Goal: Information Seeking & Learning: Learn about a topic

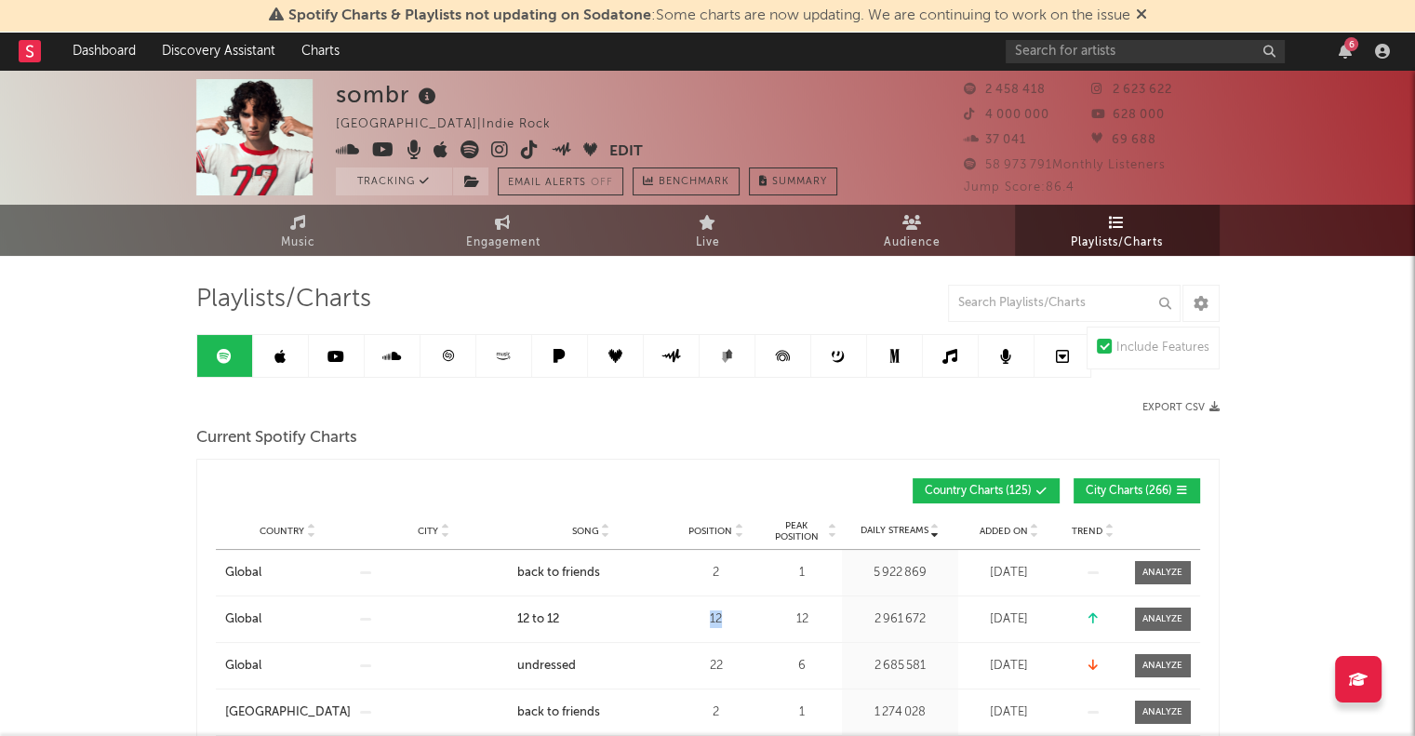
click at [455, 362] on link at bounding box center [448, 356] width 56 height 42
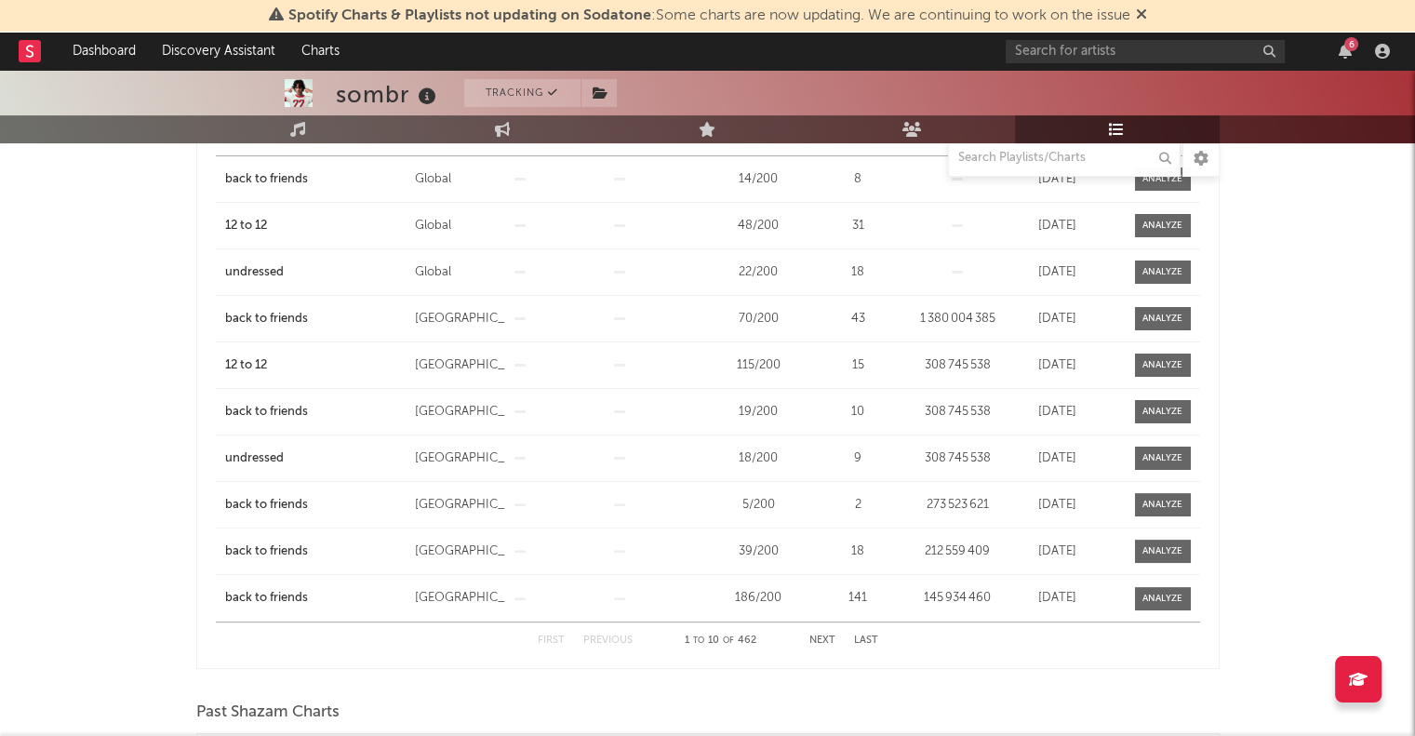
scroll to position [279, 0]
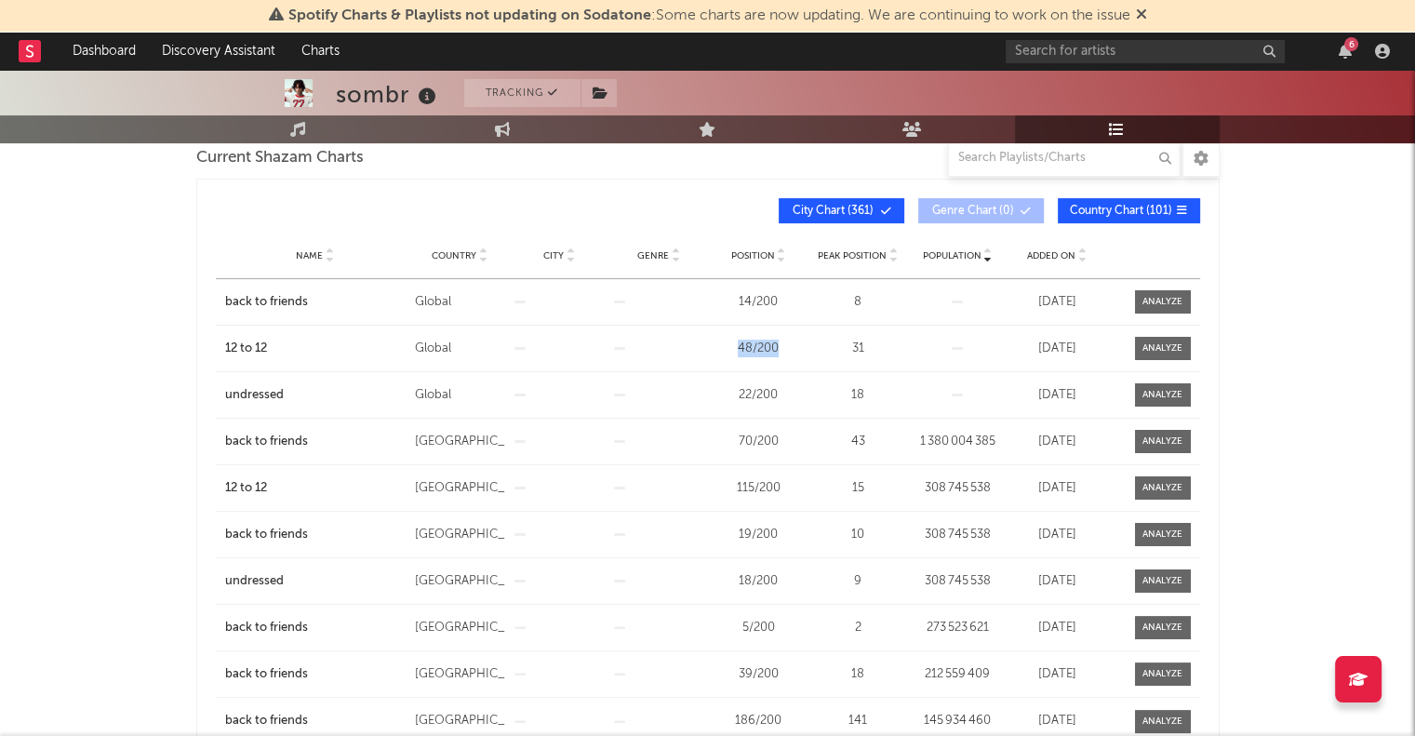
drag, startPoint x: 791, startPoint y: 347, endPoint x: 710, endPoint y: 360, distance: 82.0
click at [710, 360] on div "Name 12 to 12 Country Global City Genre Position 48 / 200 Peak Position 31 Popu…" at bounding box center [708, 349] width 984 height 46
copy div "48 / 200"
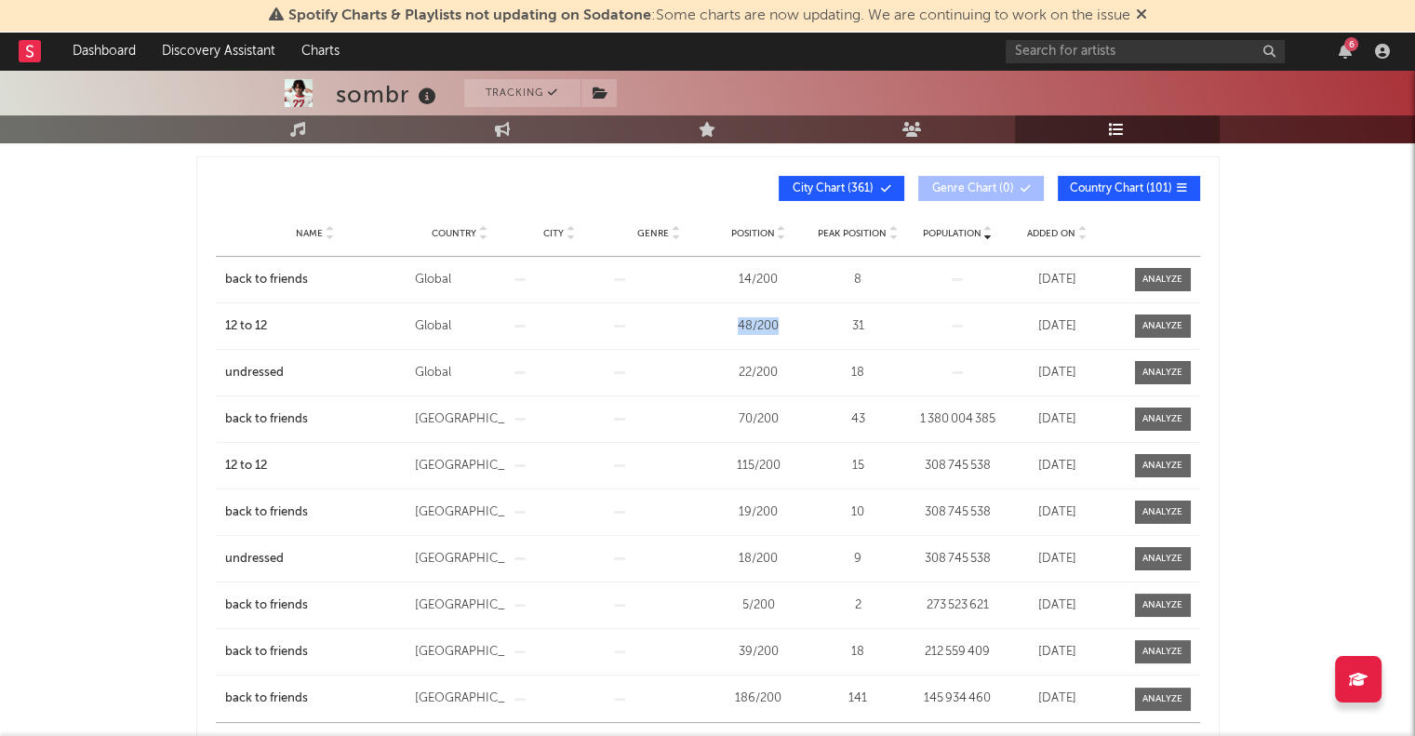
scroll to position [93, 0]
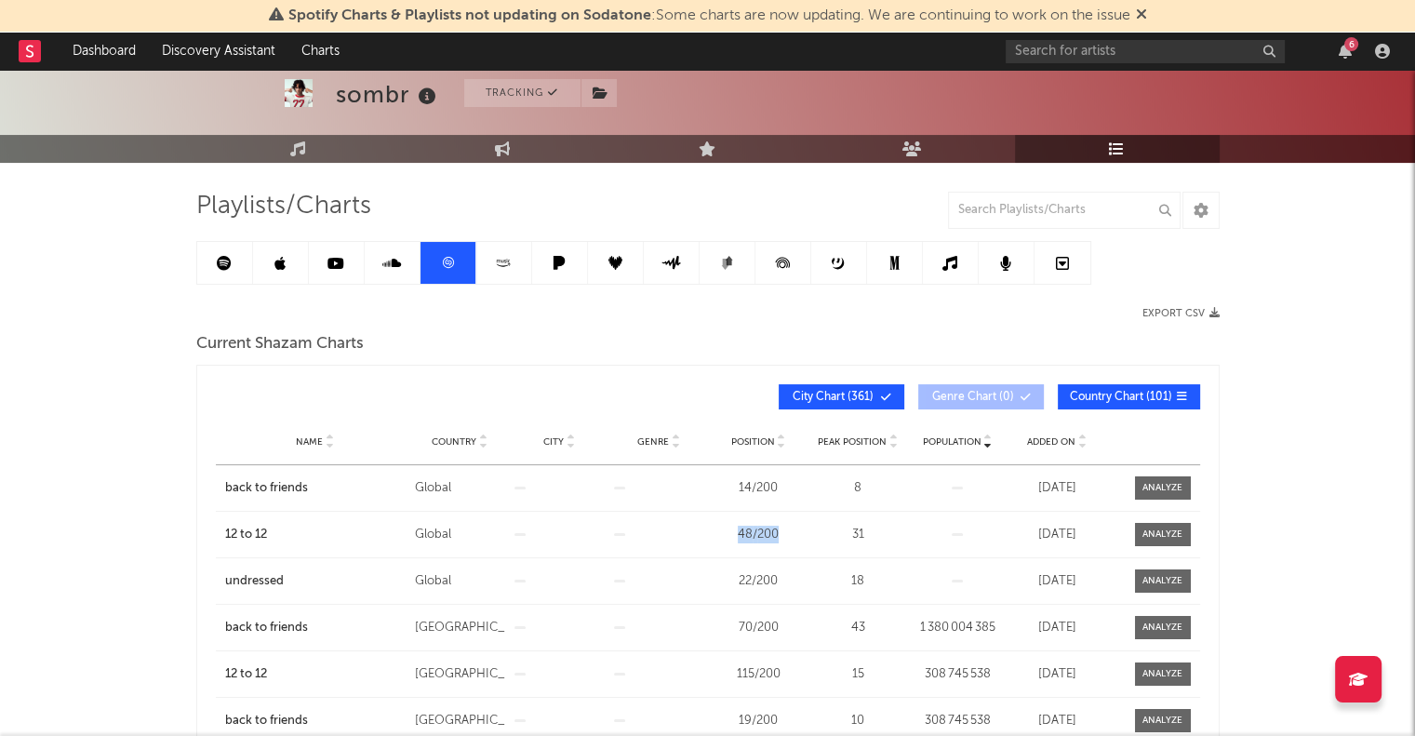
click at [456, 436] on span "Country" at bounding box center [454, 441] width 45 height 11
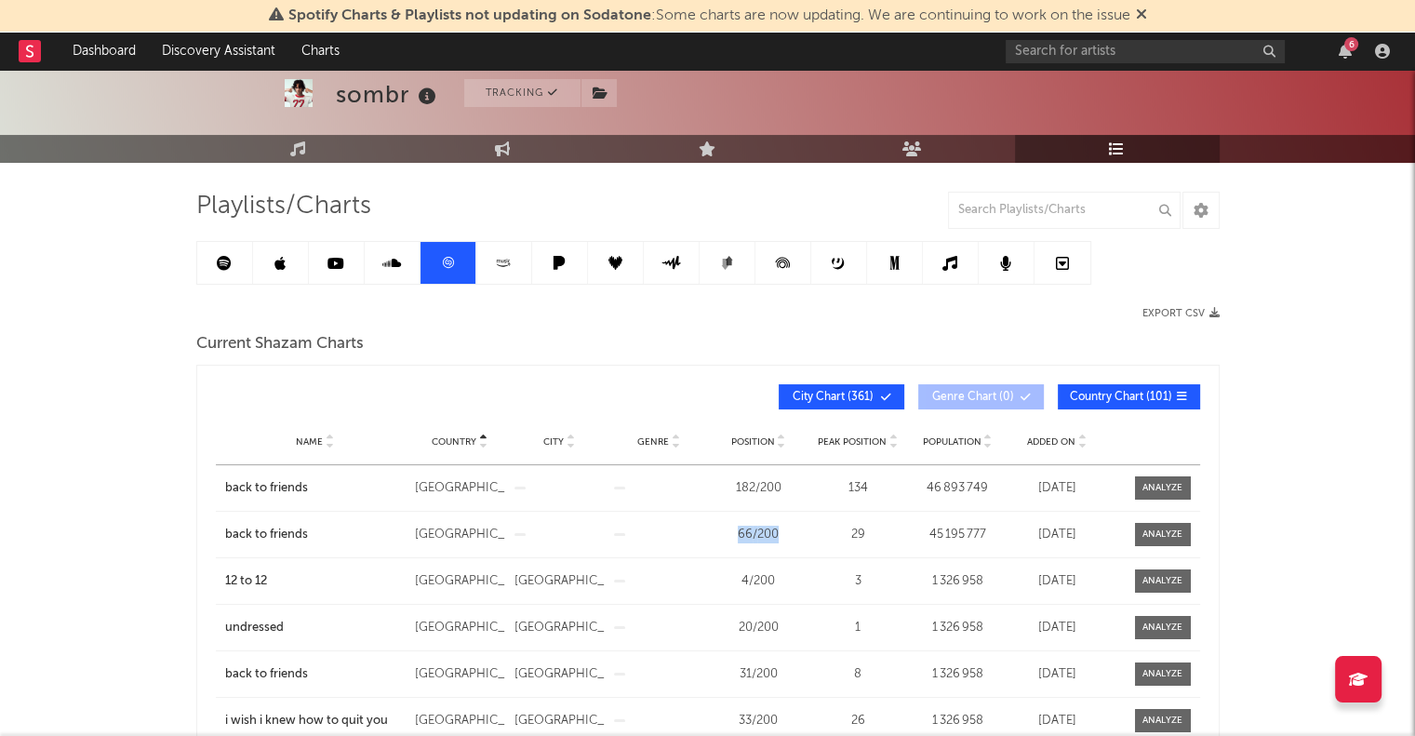
click at [456, 436] on span "Country" at bounding box center [454, 441] width 45 height 11
click at [1116, 412] on div "Country Name Country City Genre Position Peak Position Population Added On Posi…" at bounding box center [708, 397] width 984 height 44
click at [1112, 399] on span "Country Chart ( 101 )" at bounding box center [1121, 397] width 102 height 11
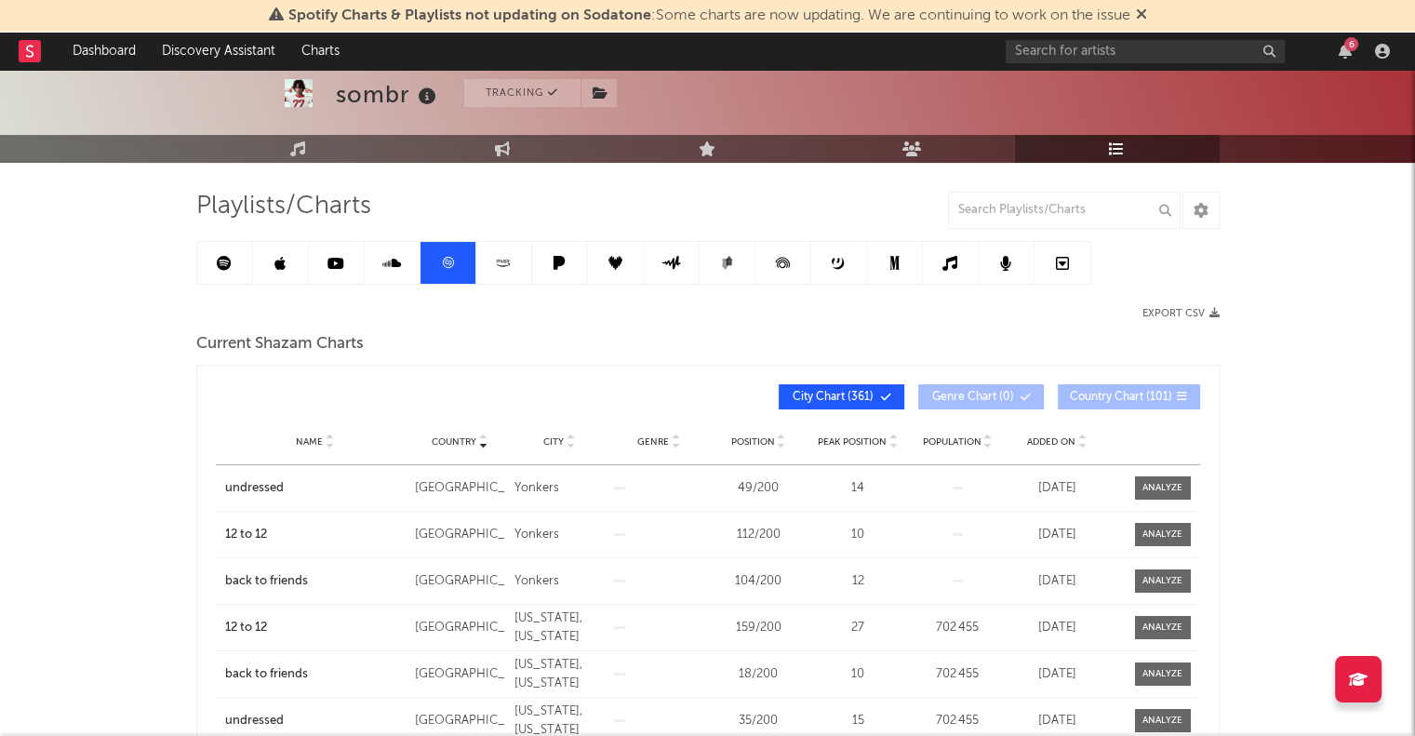
click at [1134, 386] on button "Country Chart ( 101 )" at bounding box center [1129, 396] width 142 height 25
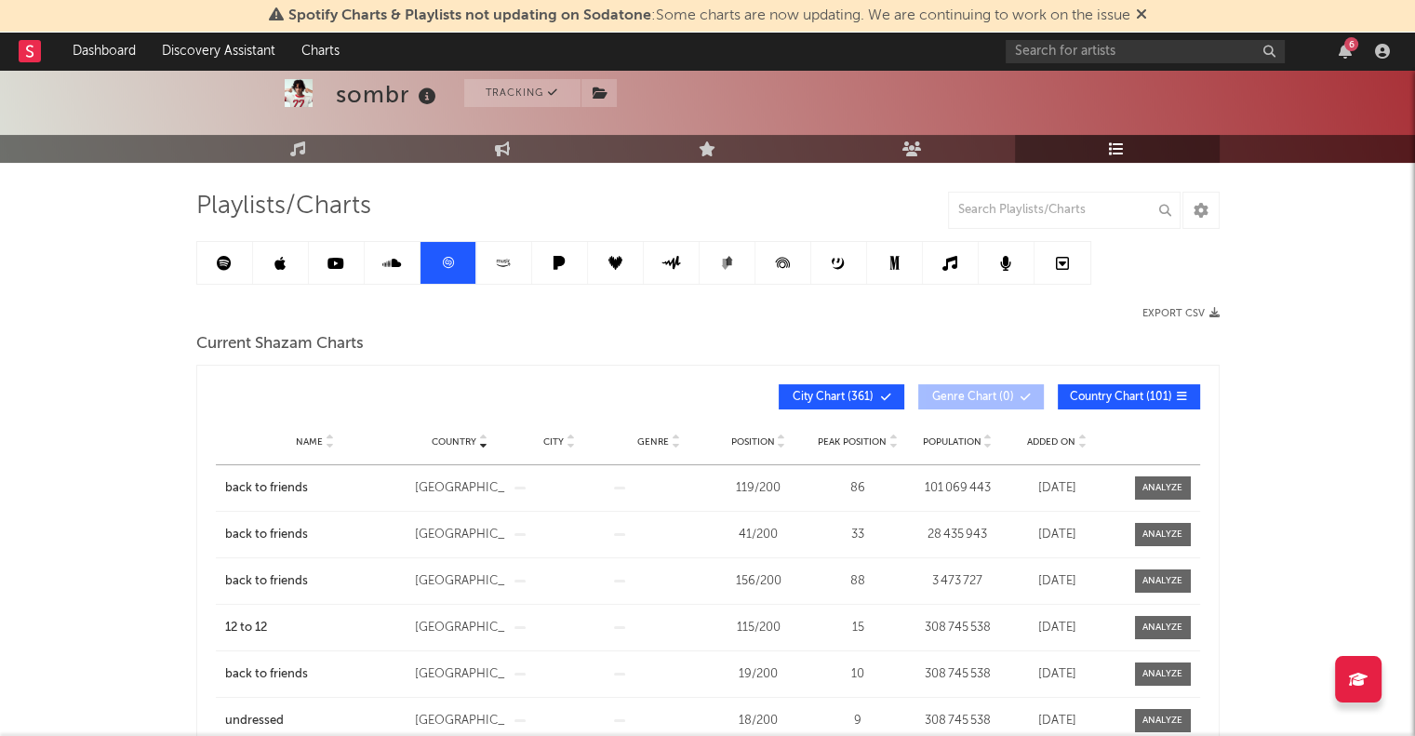
click at [456, 436] on span "Country" at bounding box center [454, 441] width 45 height 11
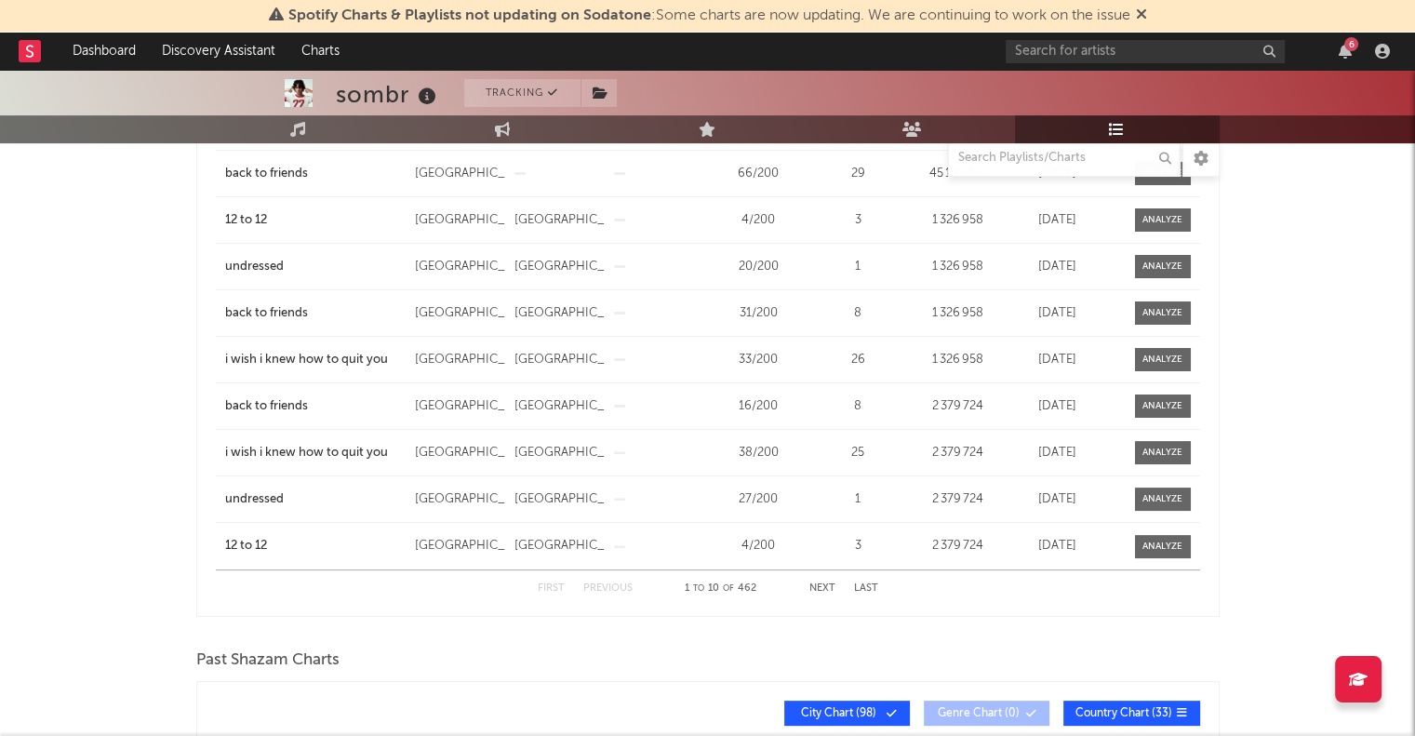
scroll to position [465, 0]
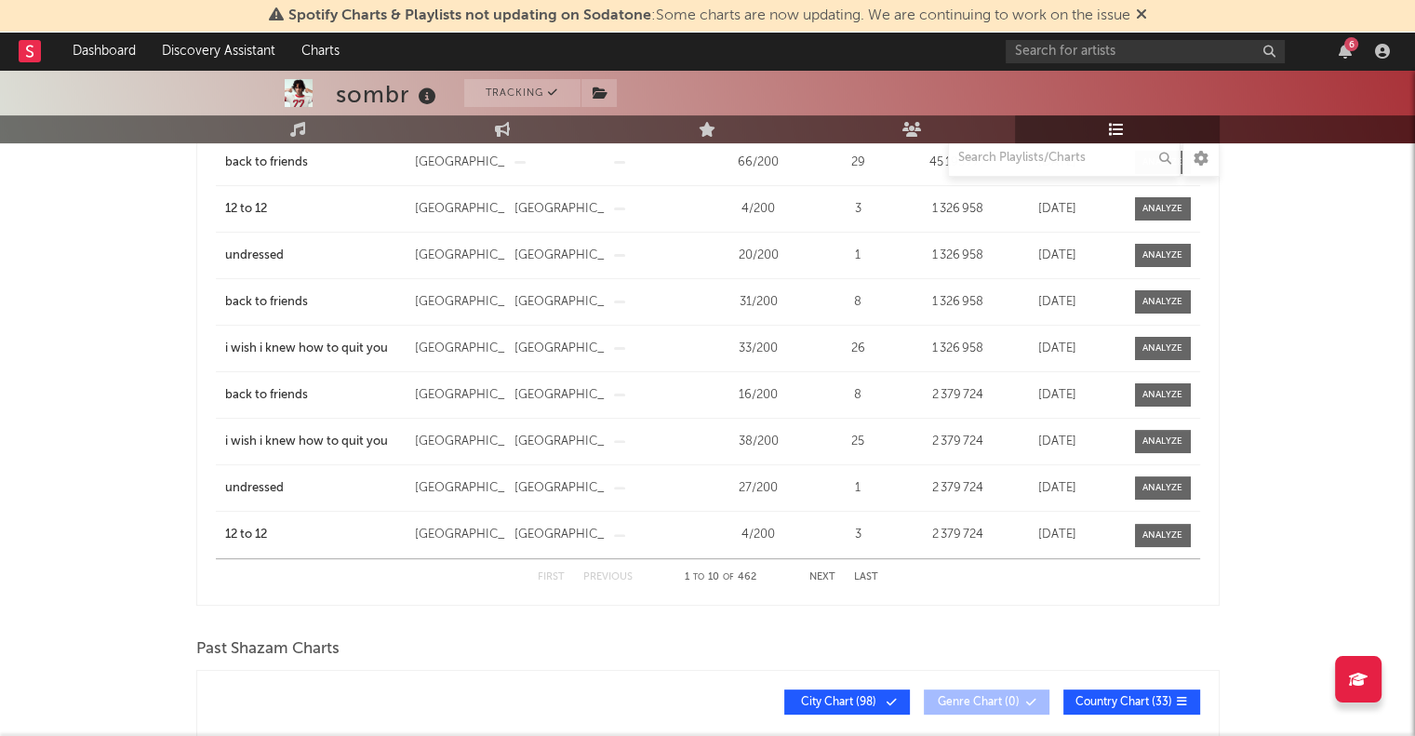
click at [867, 576] on button "Last" at bounding box center [866, 577] width 24 height 10
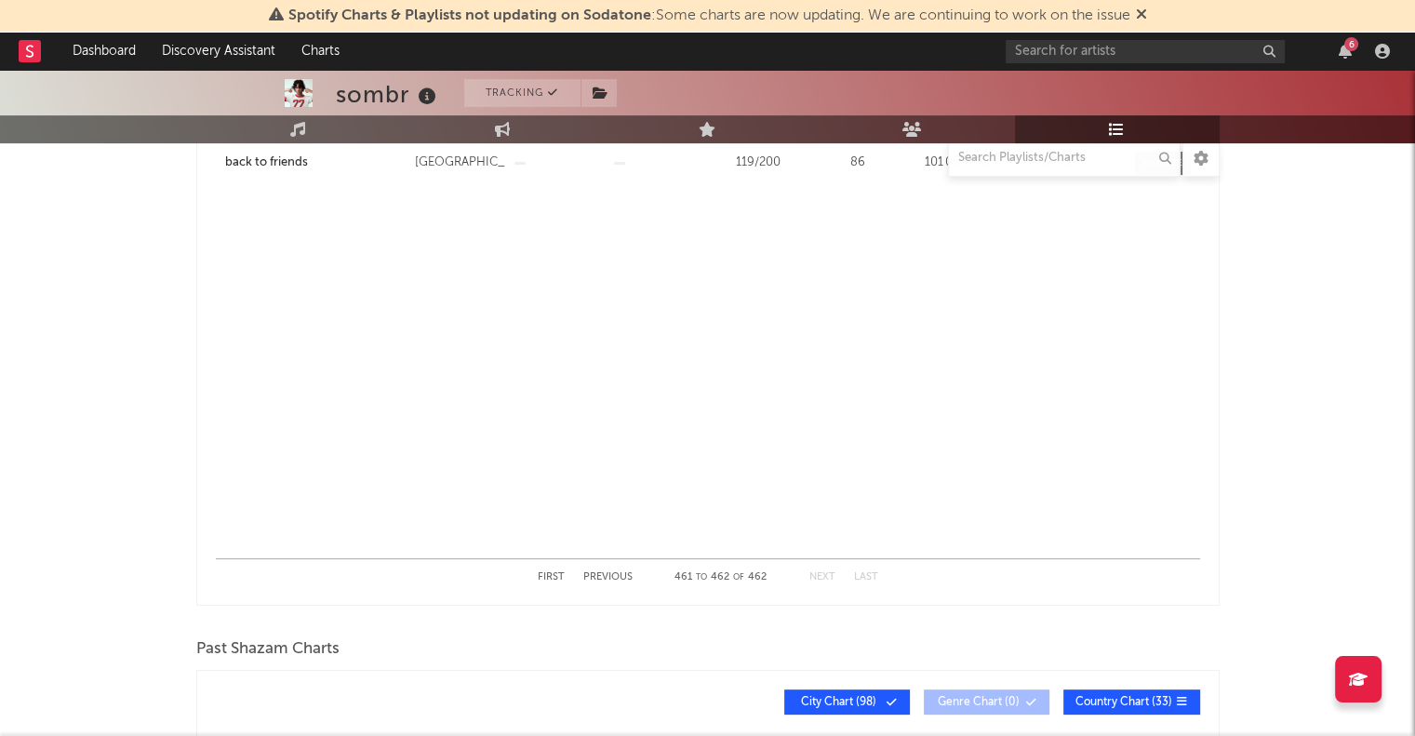
click at [829, 576] on button "Next" at bounding box center [822, 577] width 26 height 10
click at [555, 572] on button "First" at bounding box center [551, 577] width 27 height 10
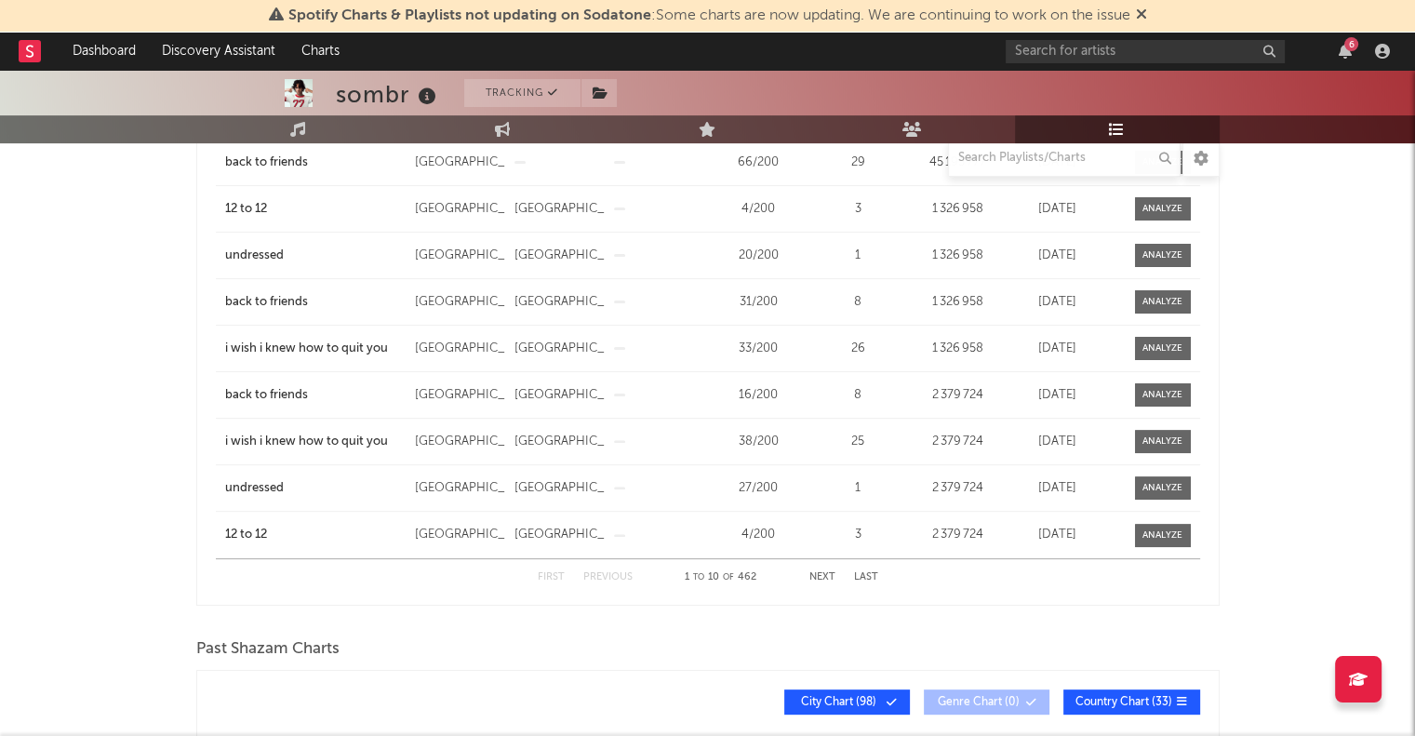
click at [818, 575] on button "Next" at bounding box center [822, 577] width 26 height 10
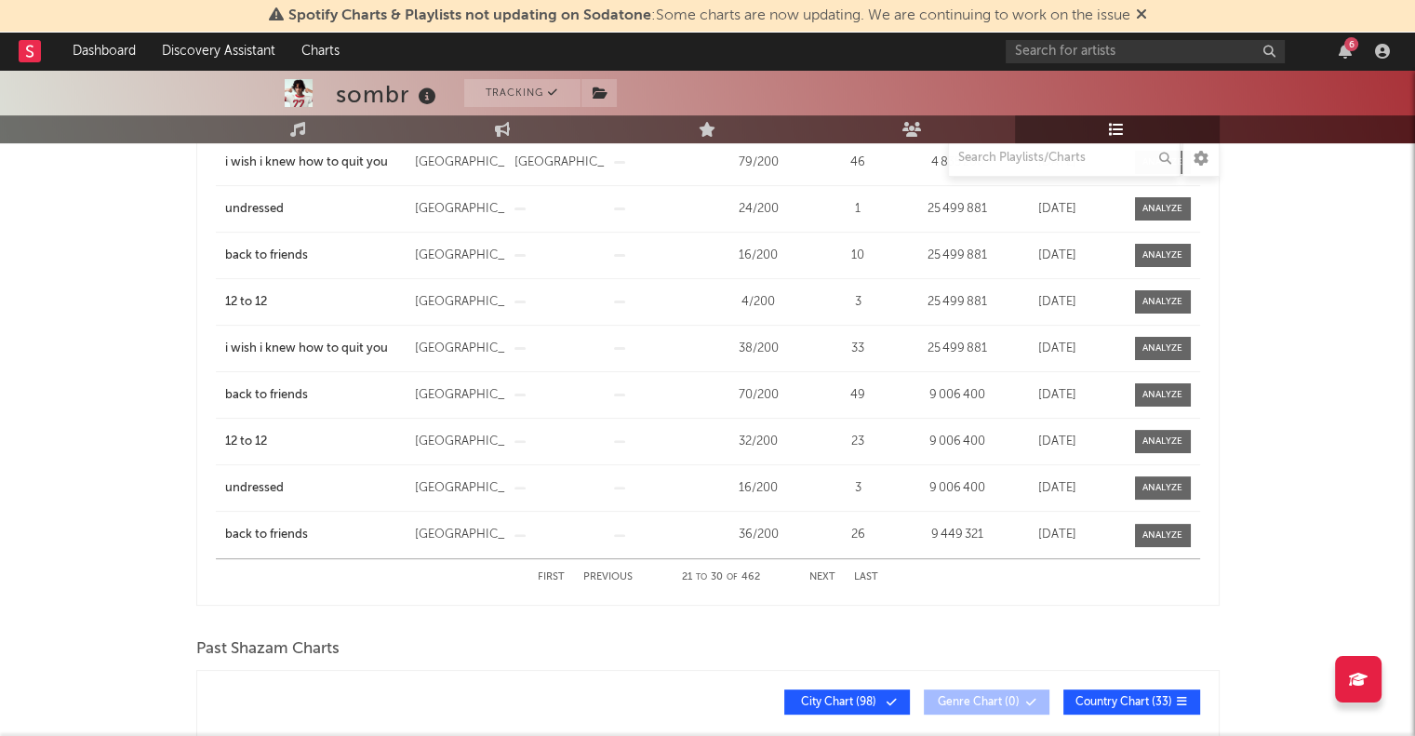
click at [818, 575] on button "Next" at bounding box center [822, 577] width 26 height 10
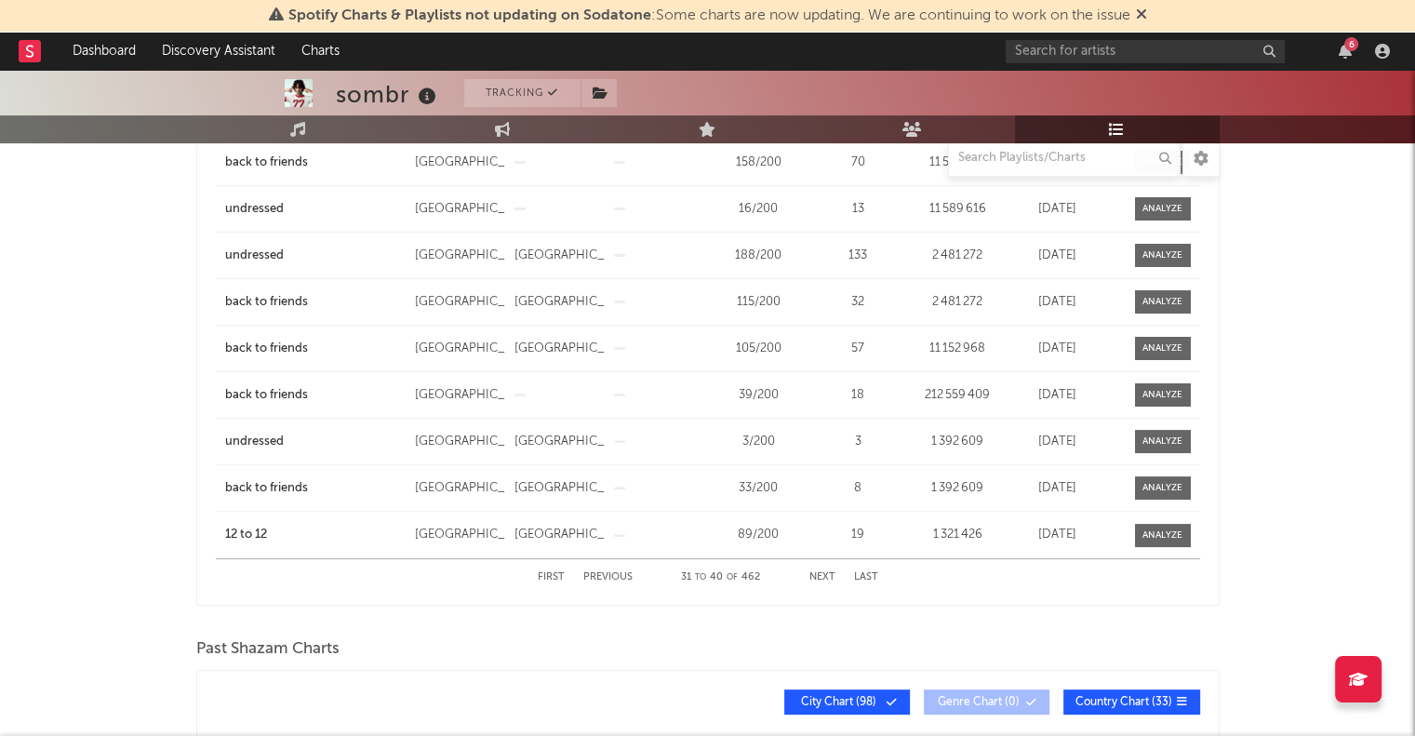
click at [818, 575] on button "Next" at bounding box center [822, 577] width 26 height 10
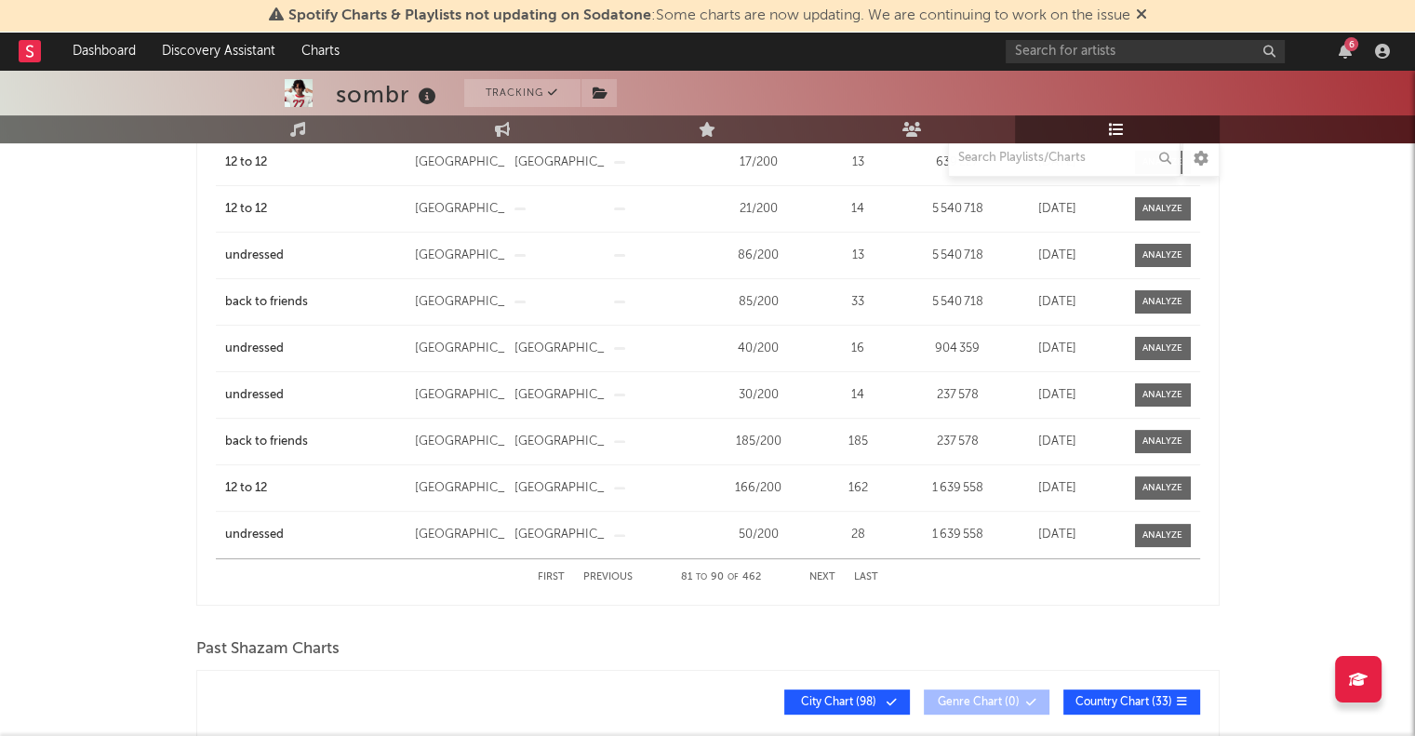
click at [819, 576] on button "Next" at bounding box center [822, 577] width 26 height 10
click at [617, 573] on button "Previous" at bounding box center [607, 577] width 49 height 10
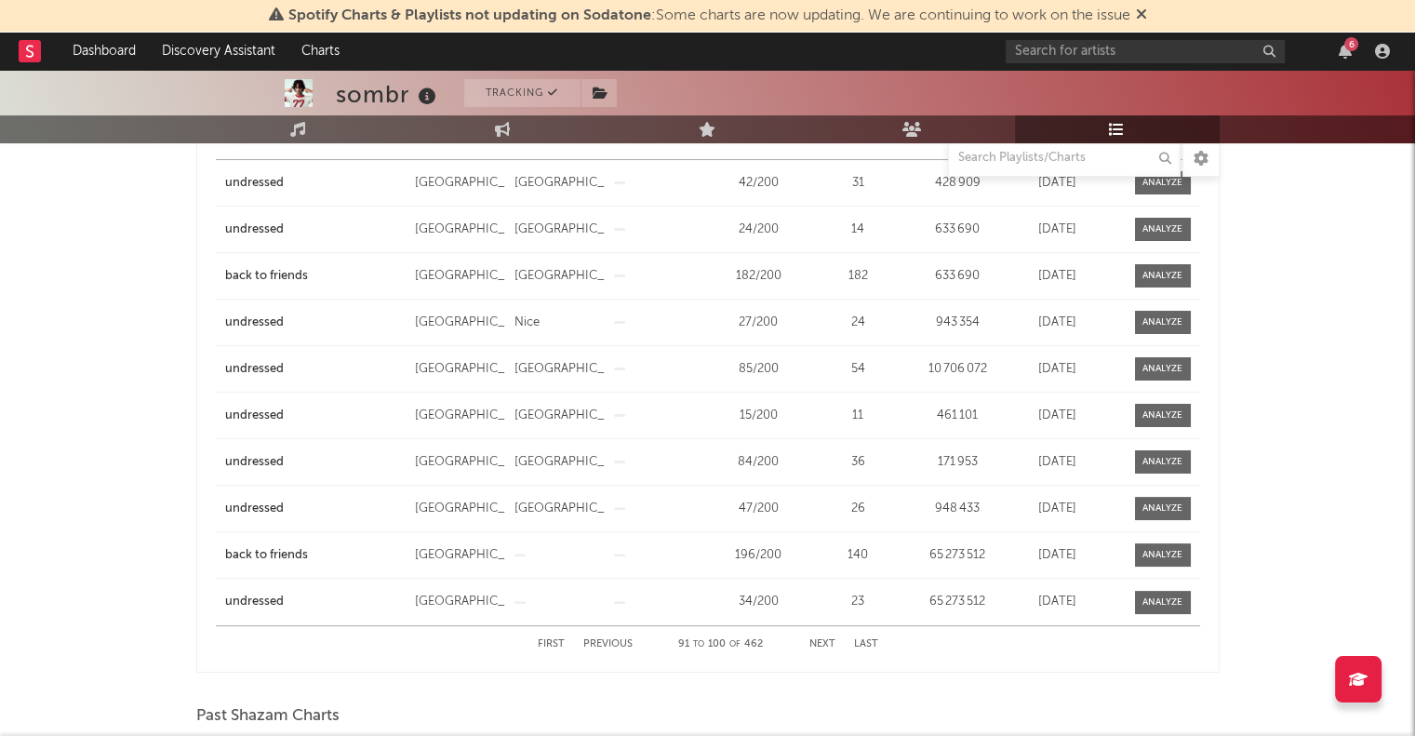
scroll to position [372, 0]
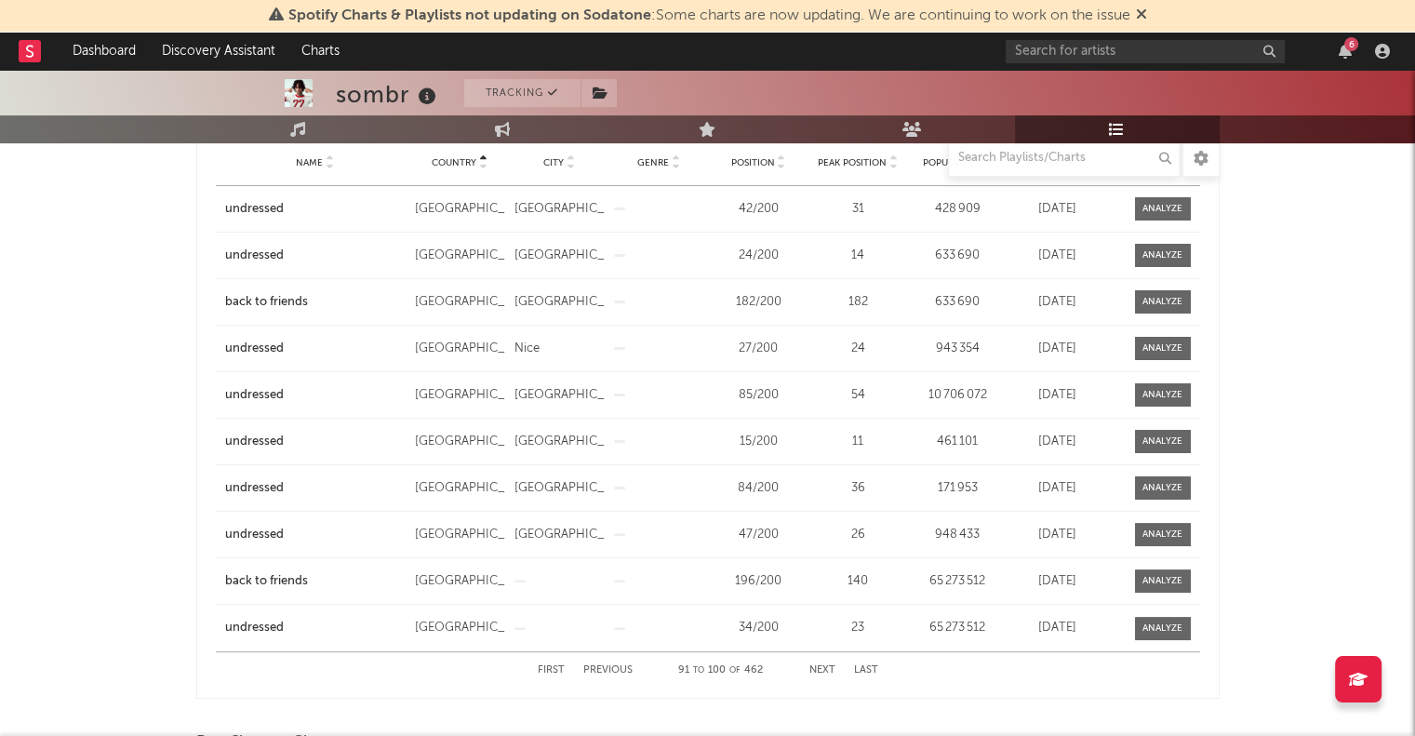
click at [600, 669] on button "Previous" at bounding box center [607, 670] width 49 height 10
drag, startPoint x: 729, startPoint y: 578, endPoint x: 789, endPoint y: 579, distance: 59.6
click at [789, 579] on div "166 / 200" at bounding box center [758, 581] width 90 height 19
copy div "166 / 200"
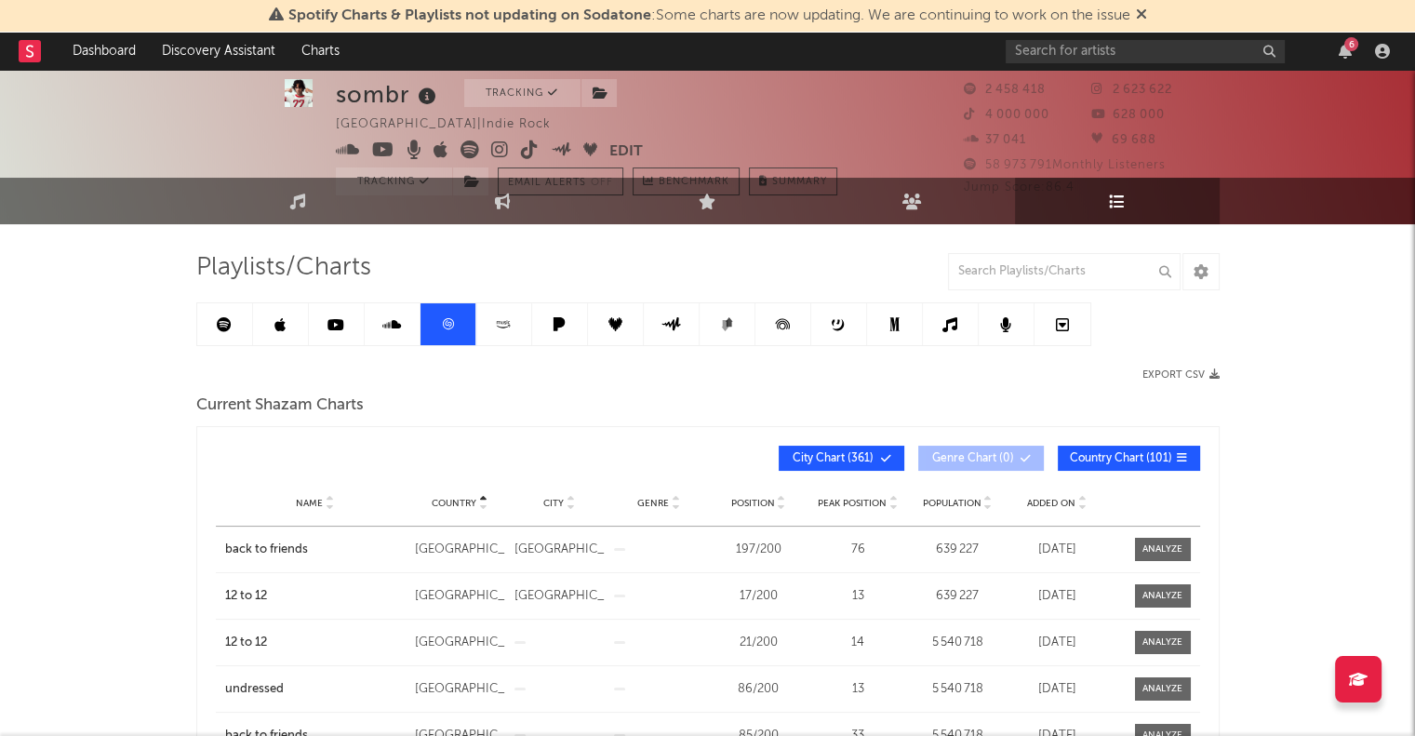
scroll to position [0, 0]
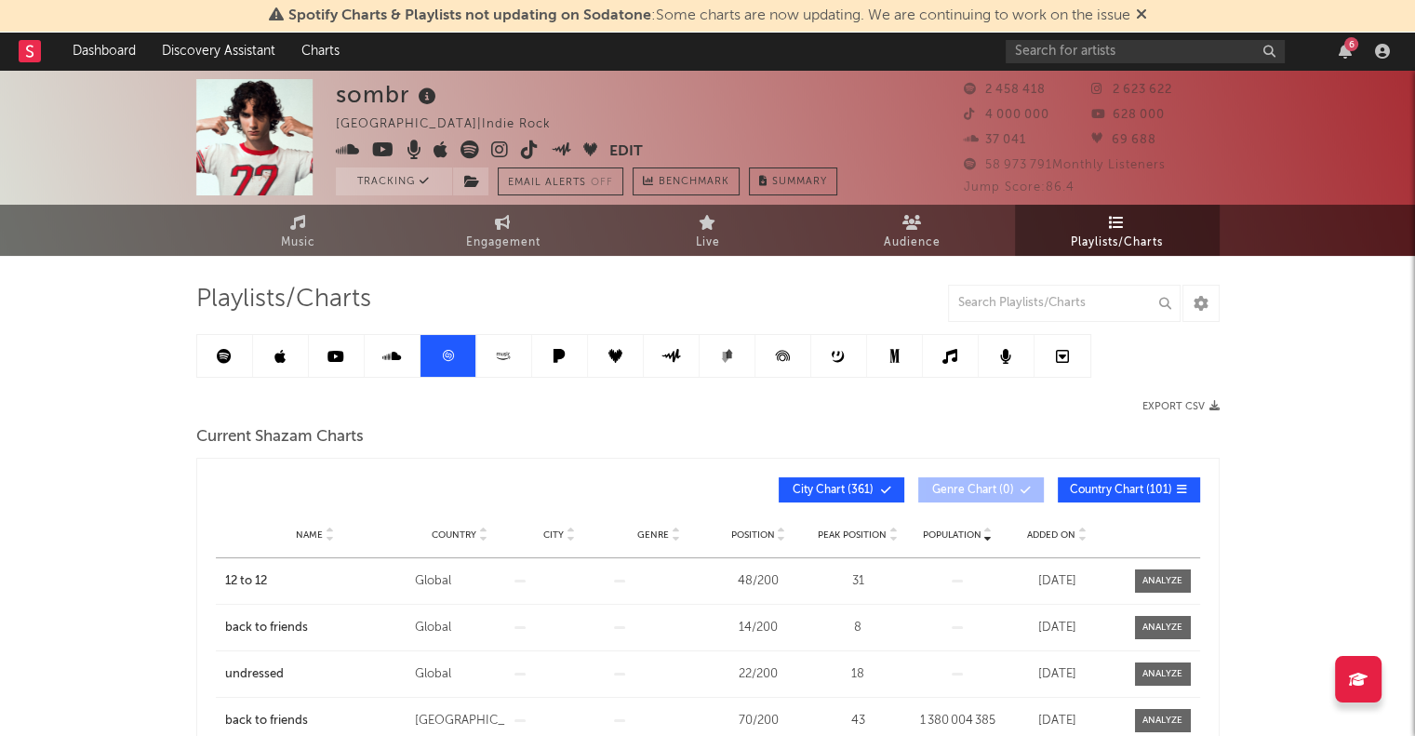
click at [222, 356] on icon at bounding box center [224, 356] width 15 height 15
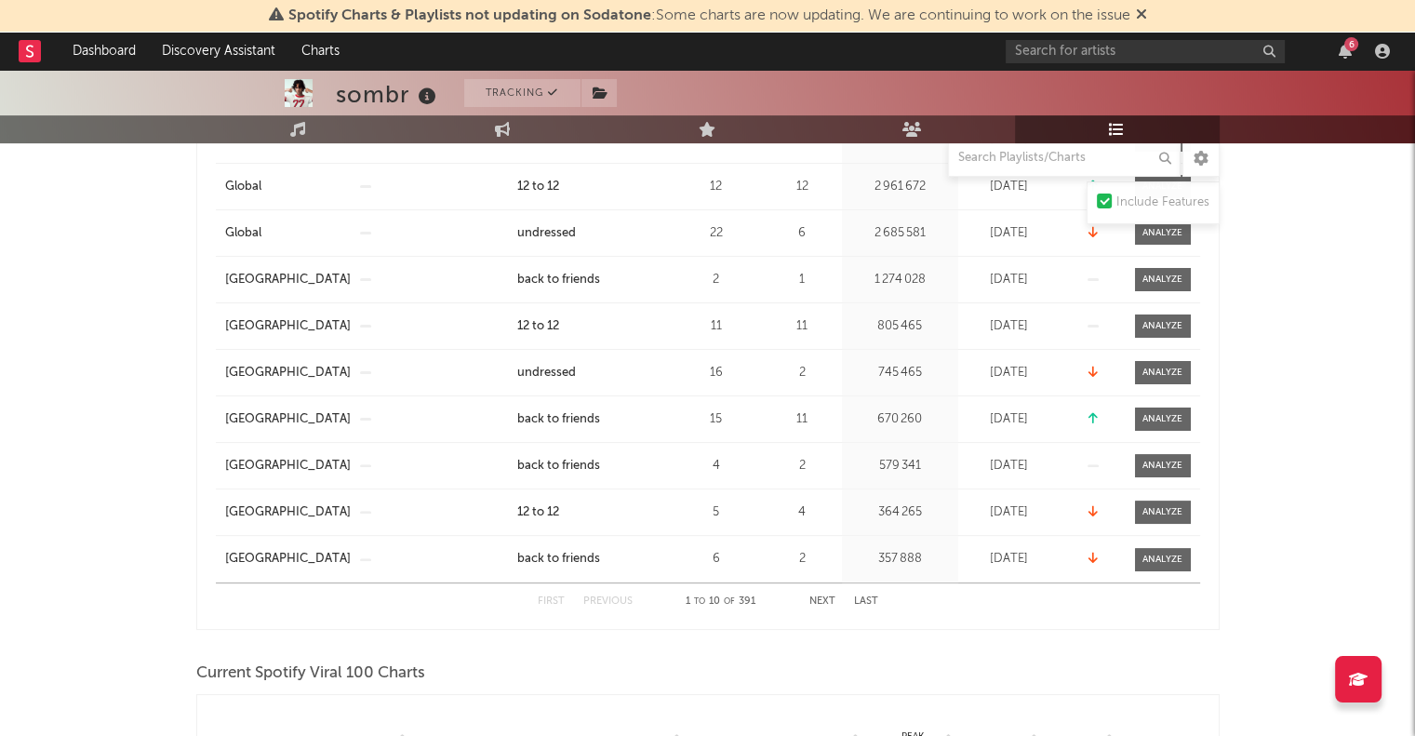
scroll to position [465, 0]
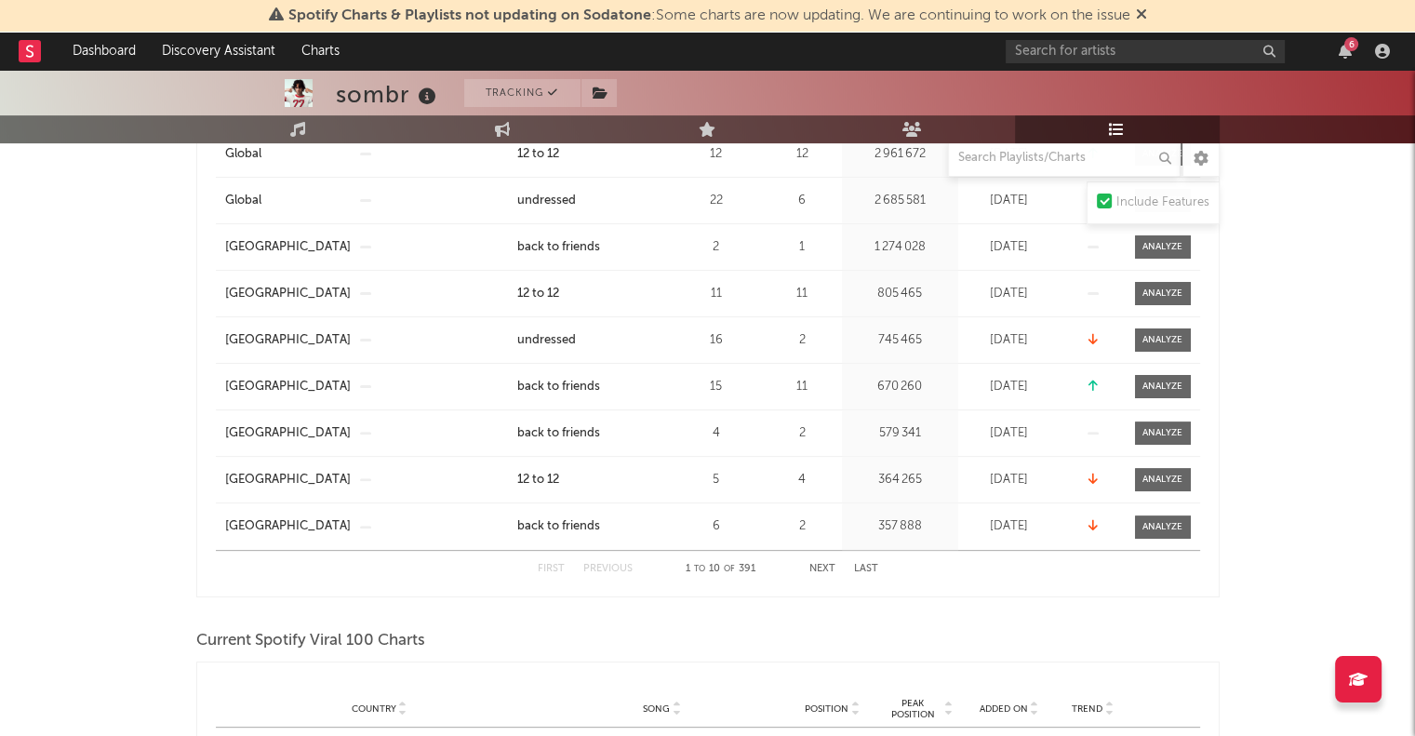
click at [820, 565] on button "Next" at bounding box center [822, 569] width 26 height 10
click at [811, 567] on button "Next" at bounding box center [822, 569] width 26 height 10
click at [822, 564] on button "Next" at bounding box center [822, 569] width 26 height 10
click at [823, 569] on button "Next" at bounding box center [822, 569] width 26 height 10
click at [816, 568] on button "Next" at bounding box center [822, 569] width 26 height 10
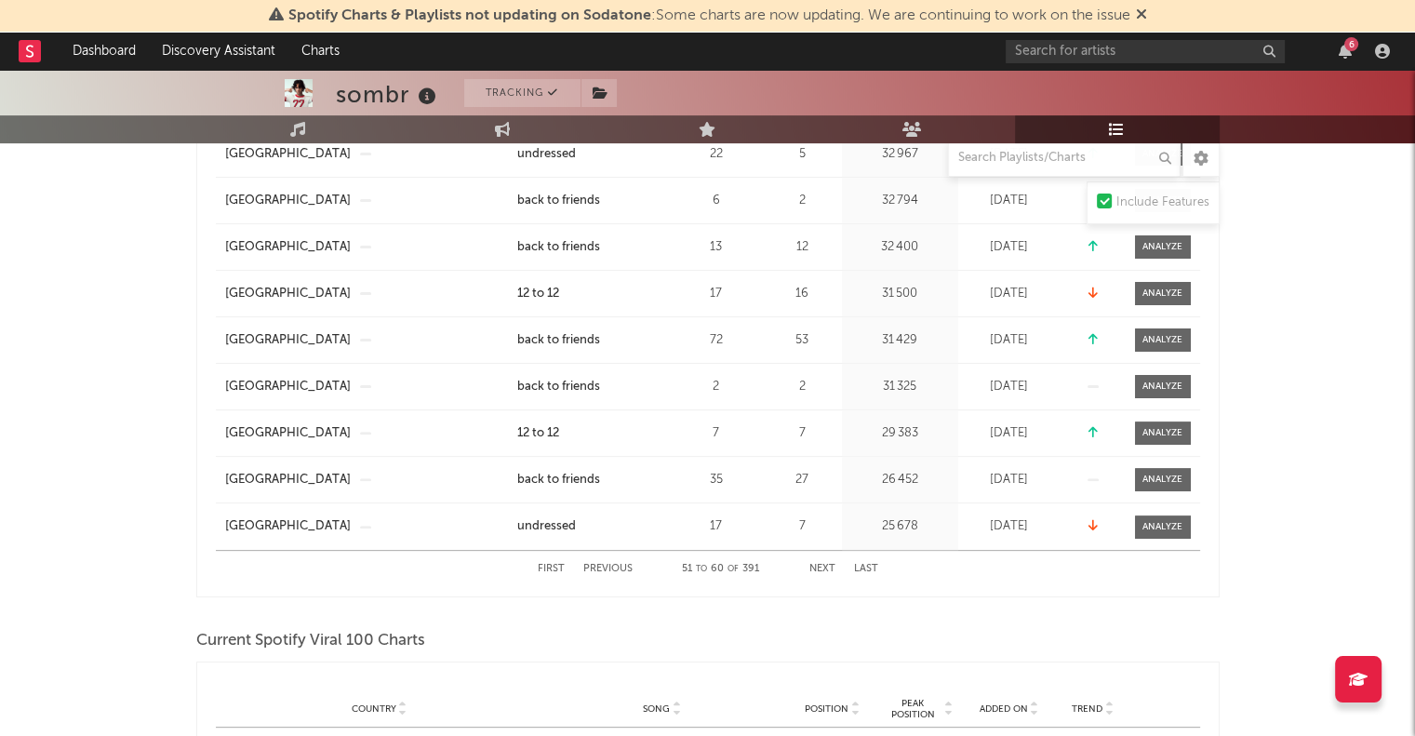
click at [814, 568] on button "Next" at bounding box center [822, 569] width 26 height 10
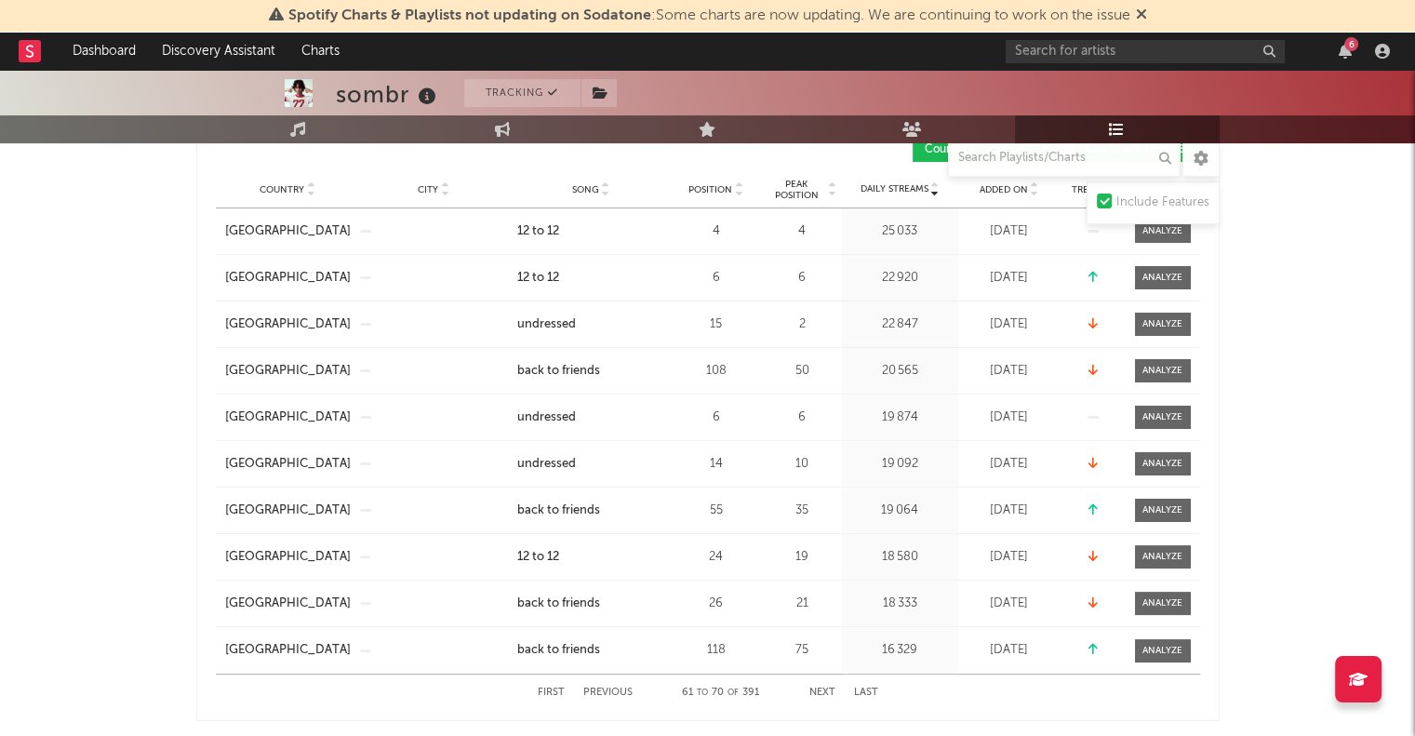
scroll to position [372, 0]
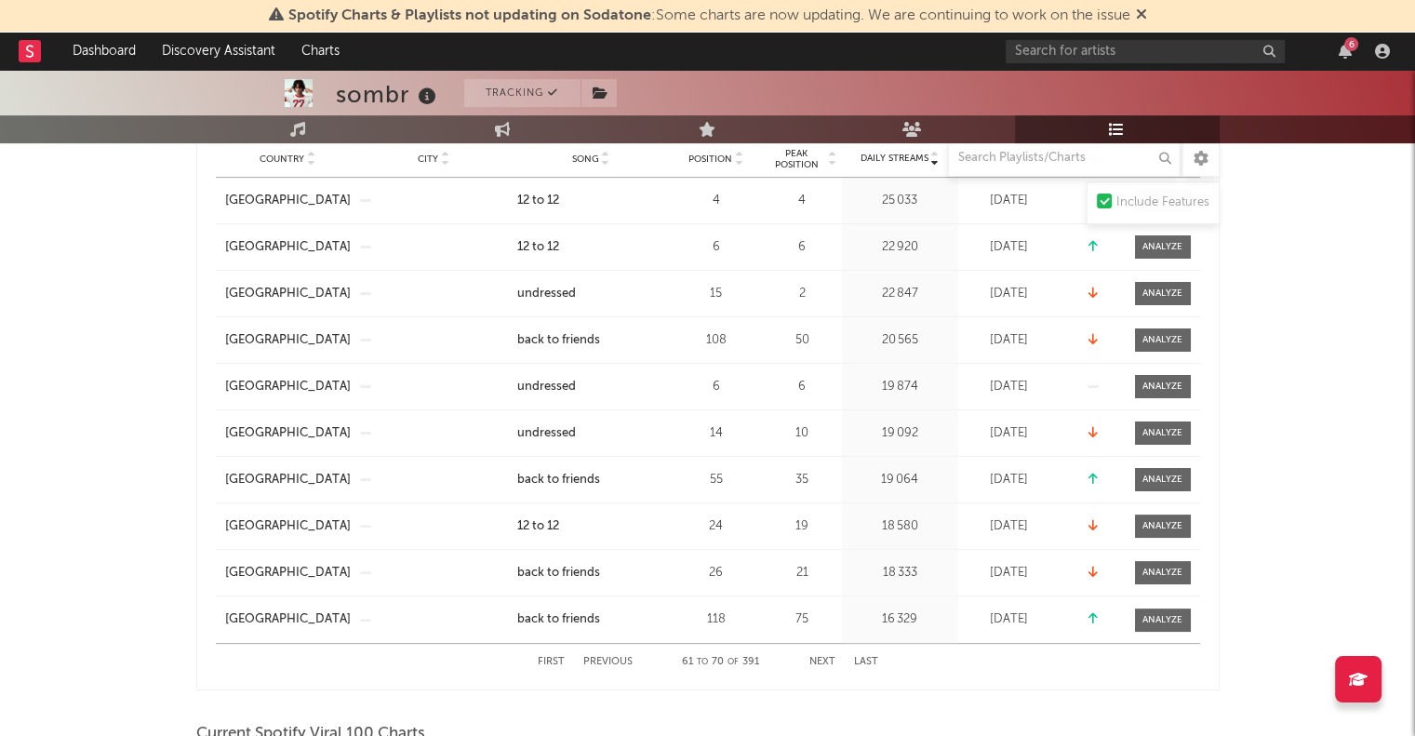
click at [825, 657] on button "Next" at bounding box center [822, 662] width 26 height 10
click at [819, 660] on button "Next" at bounding box center [822, 662] width 26 height 10
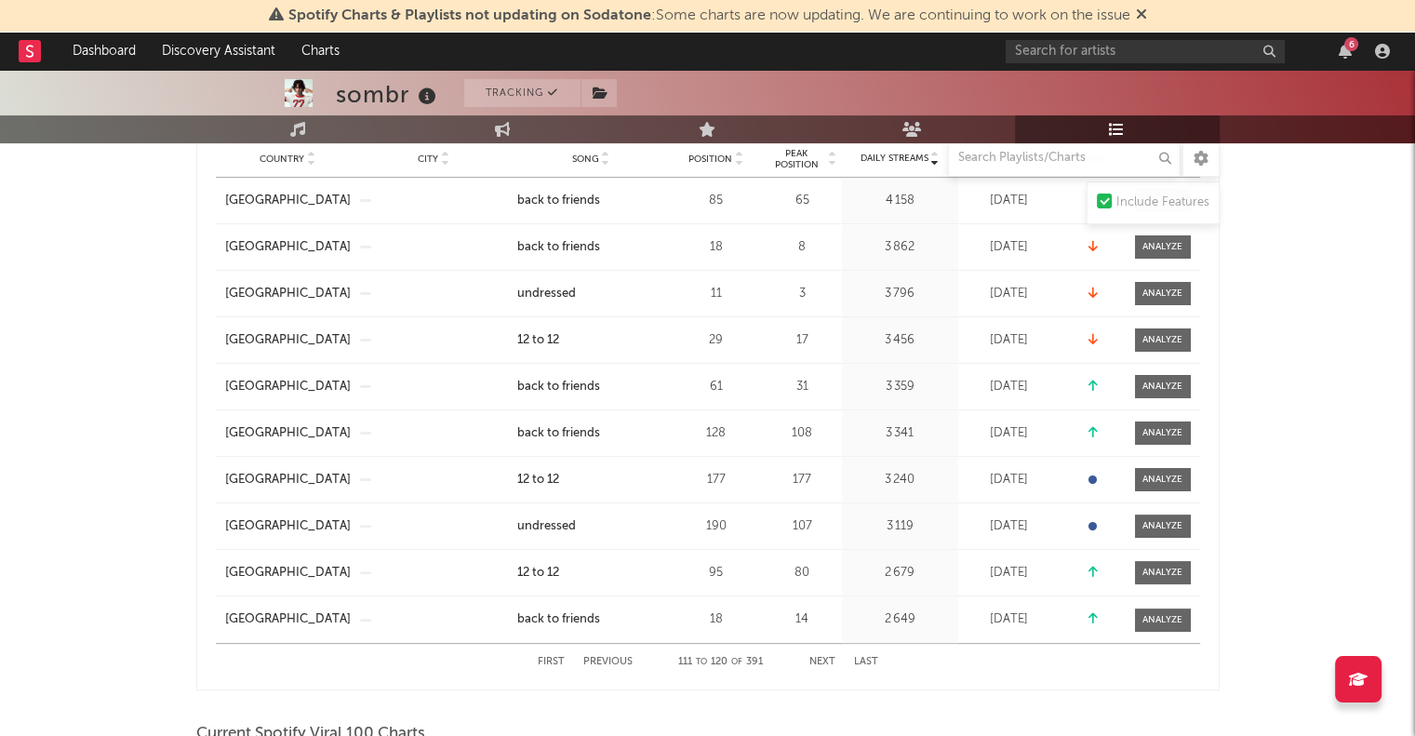
click at [819, 660] on button "Next" at bounding box center [822, 662] width 26 height 10
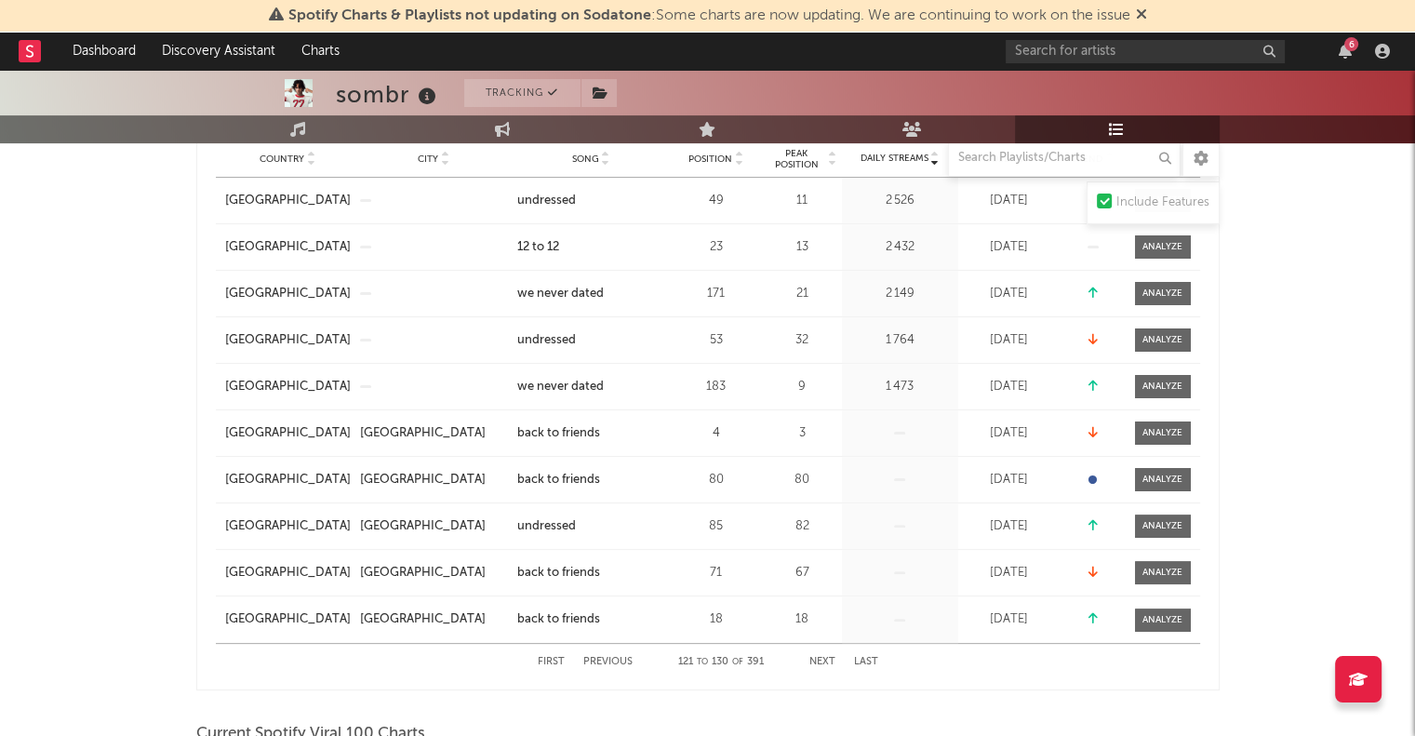
click at [819, 660] on button "Next" at bounding box center [822, 662] width 26 height 10
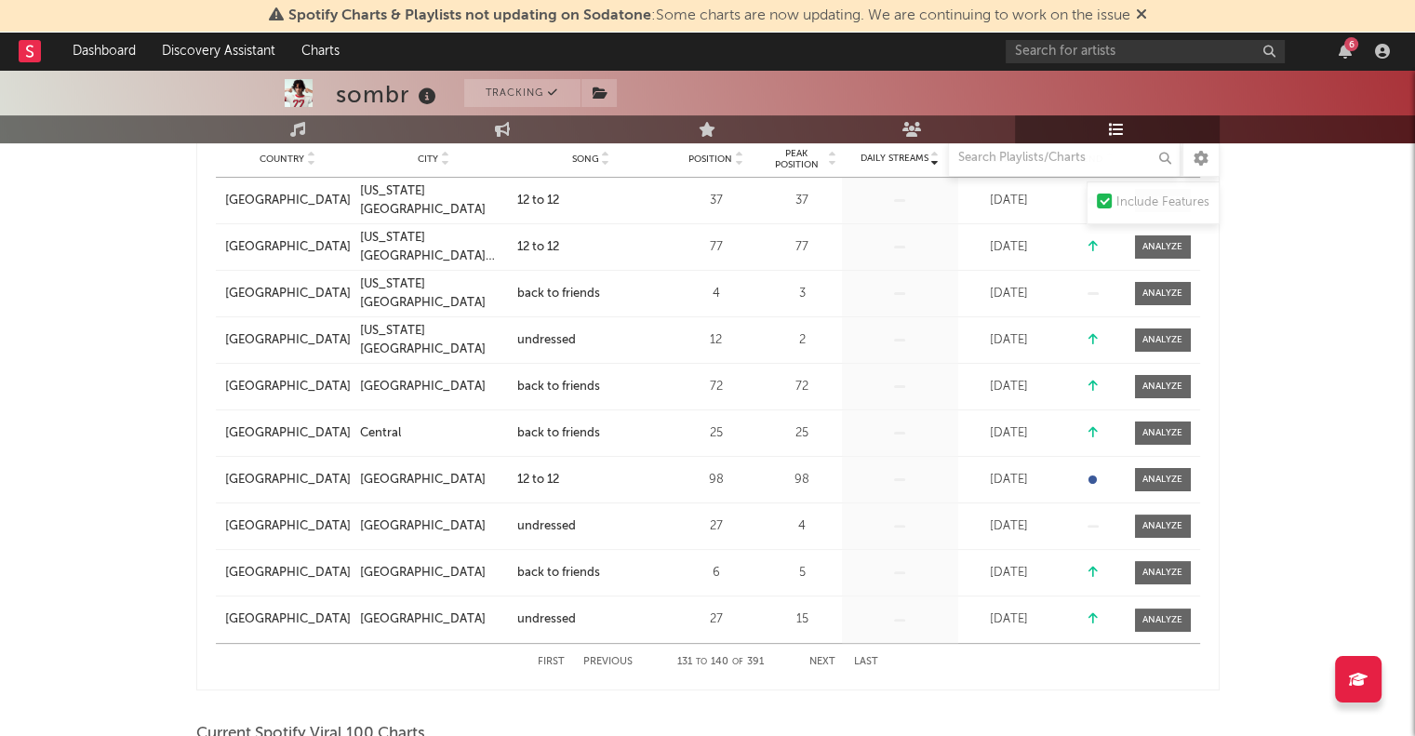
click at [819, 660] on button "Next" at bounding box center [822, 662] width 26 height 10
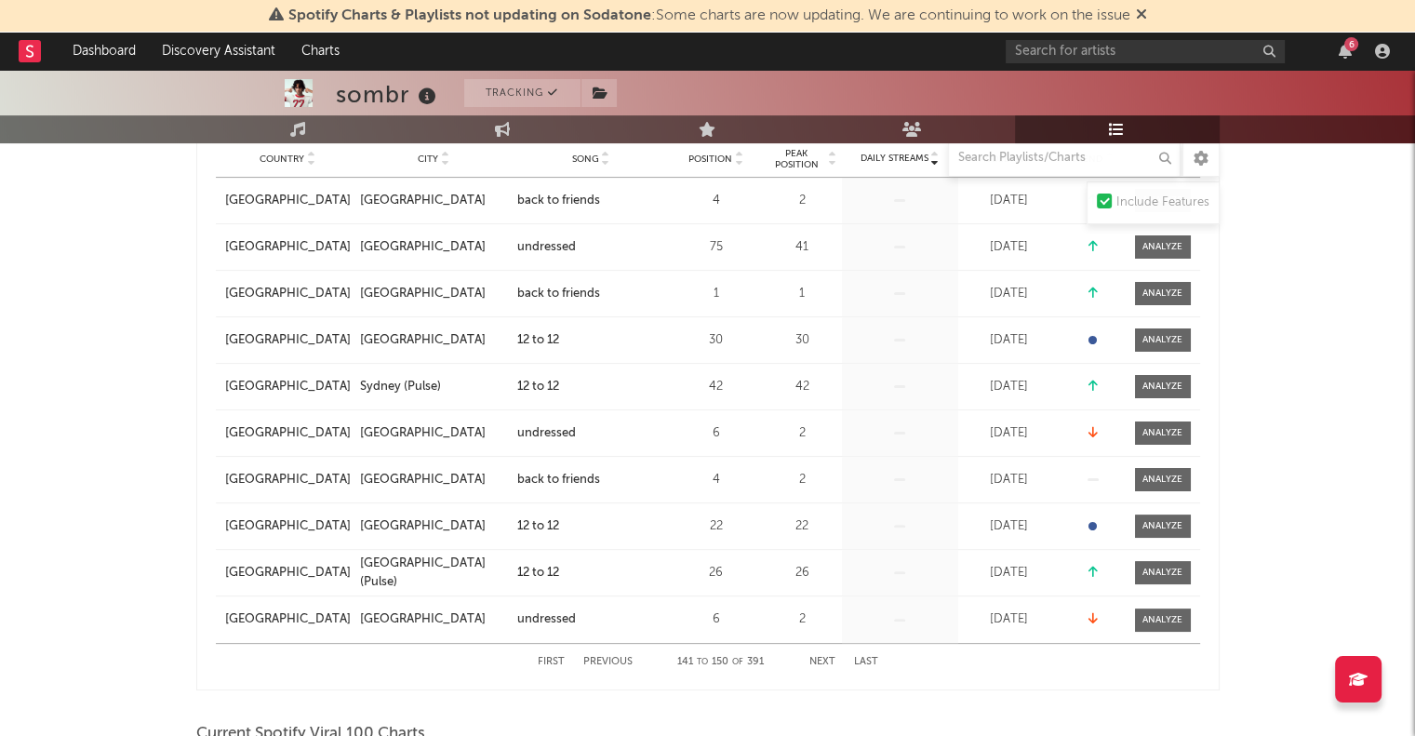
click at [819, 660] on button "Next" at bounding box center [822, 662] width 26 height 10
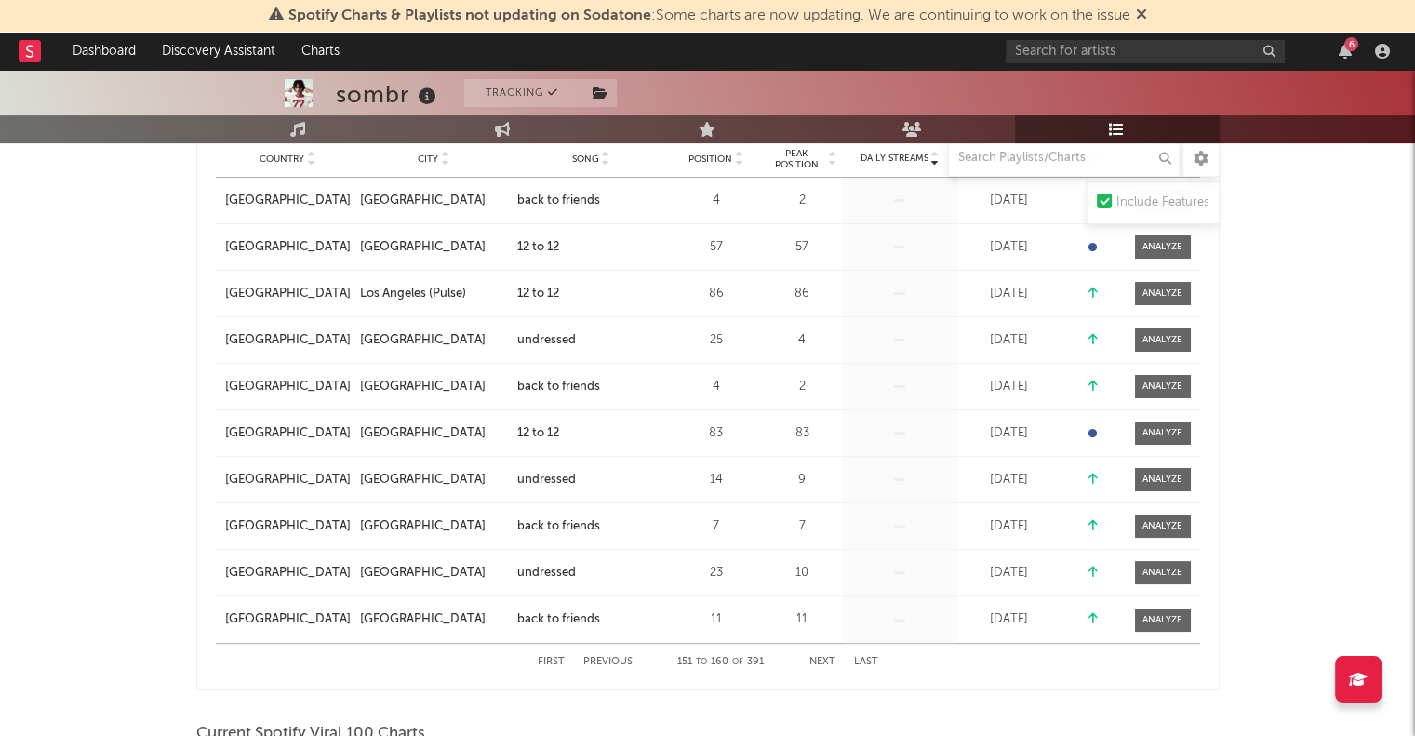
click at [819, 660] on button "Next" at bounding box center [822, 662] width 26 height 10
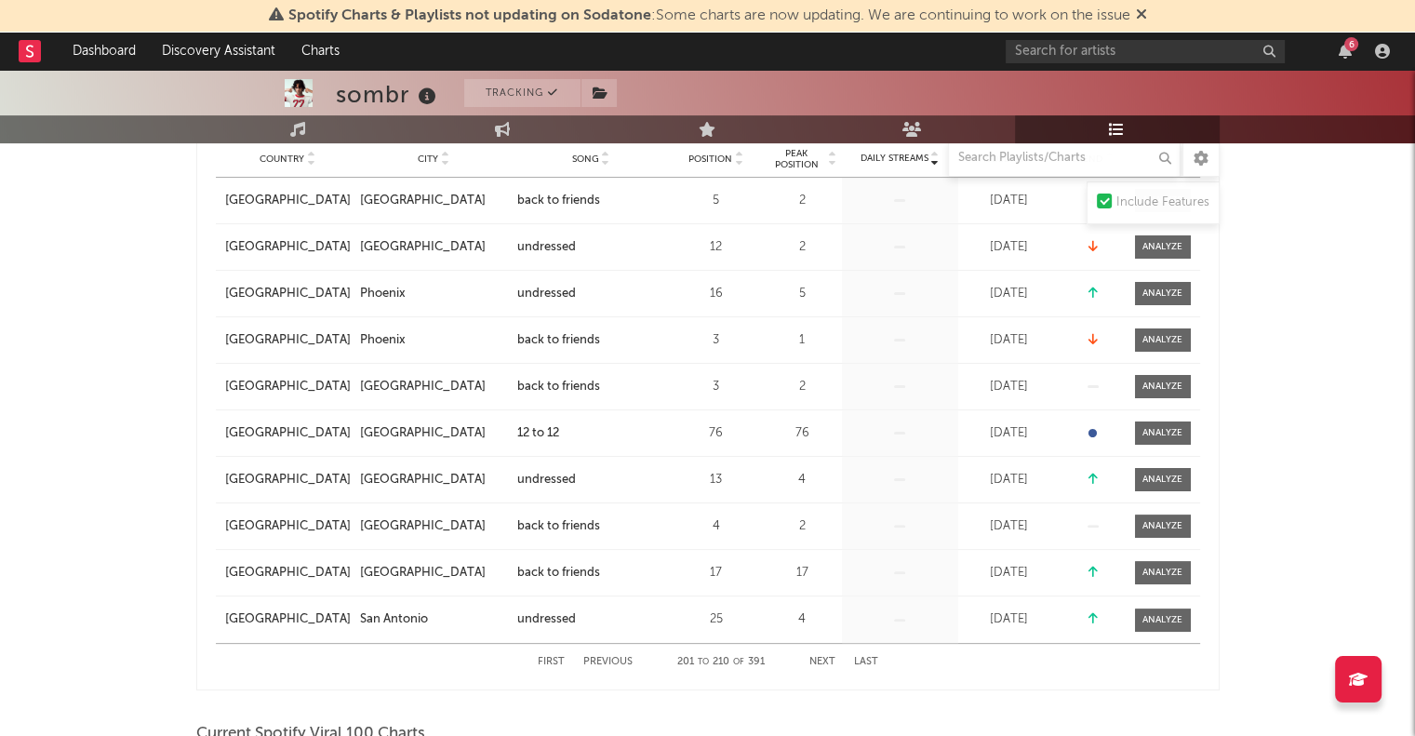
click at [819, 660] on button "Next" at bounding box center [822, 662] width 26 height 10
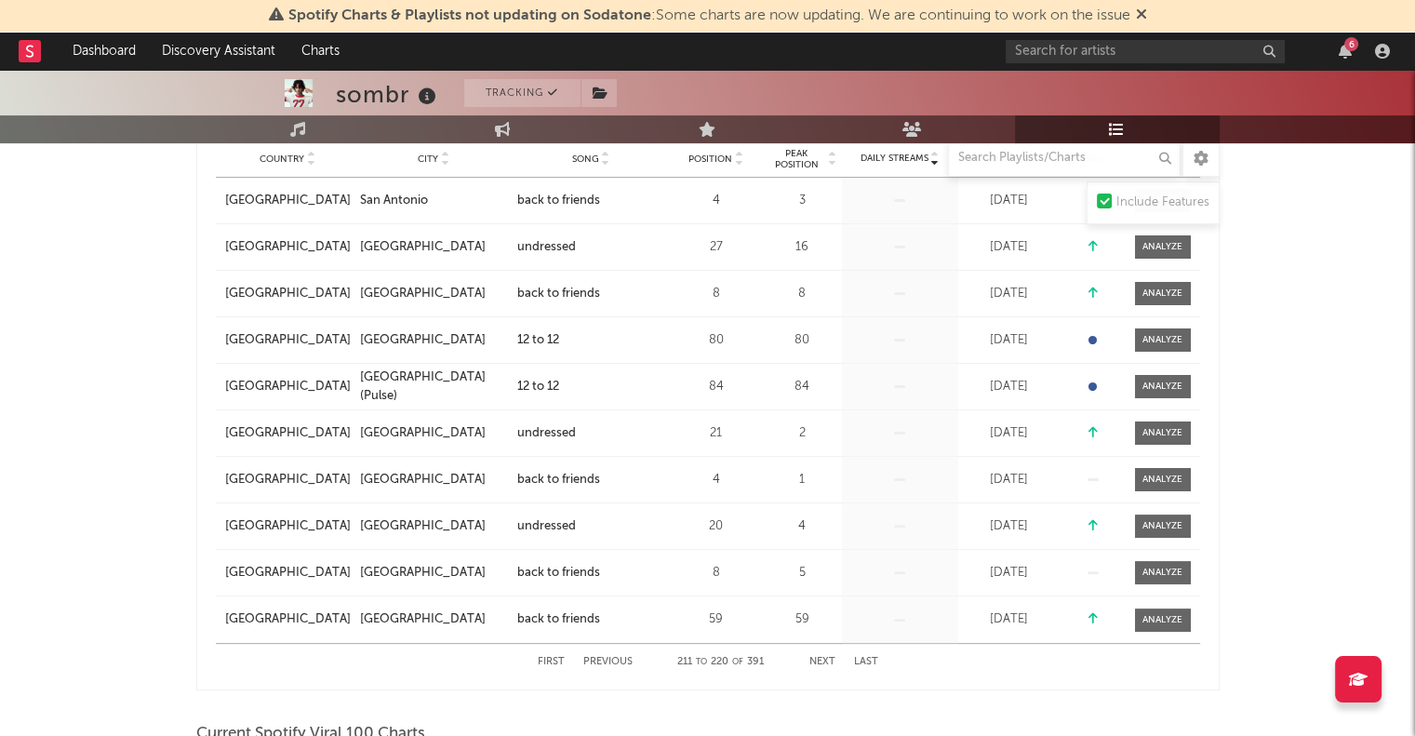
click at [819, 660] on button "Next" at bounding box center [822, 662] width 26 height 10
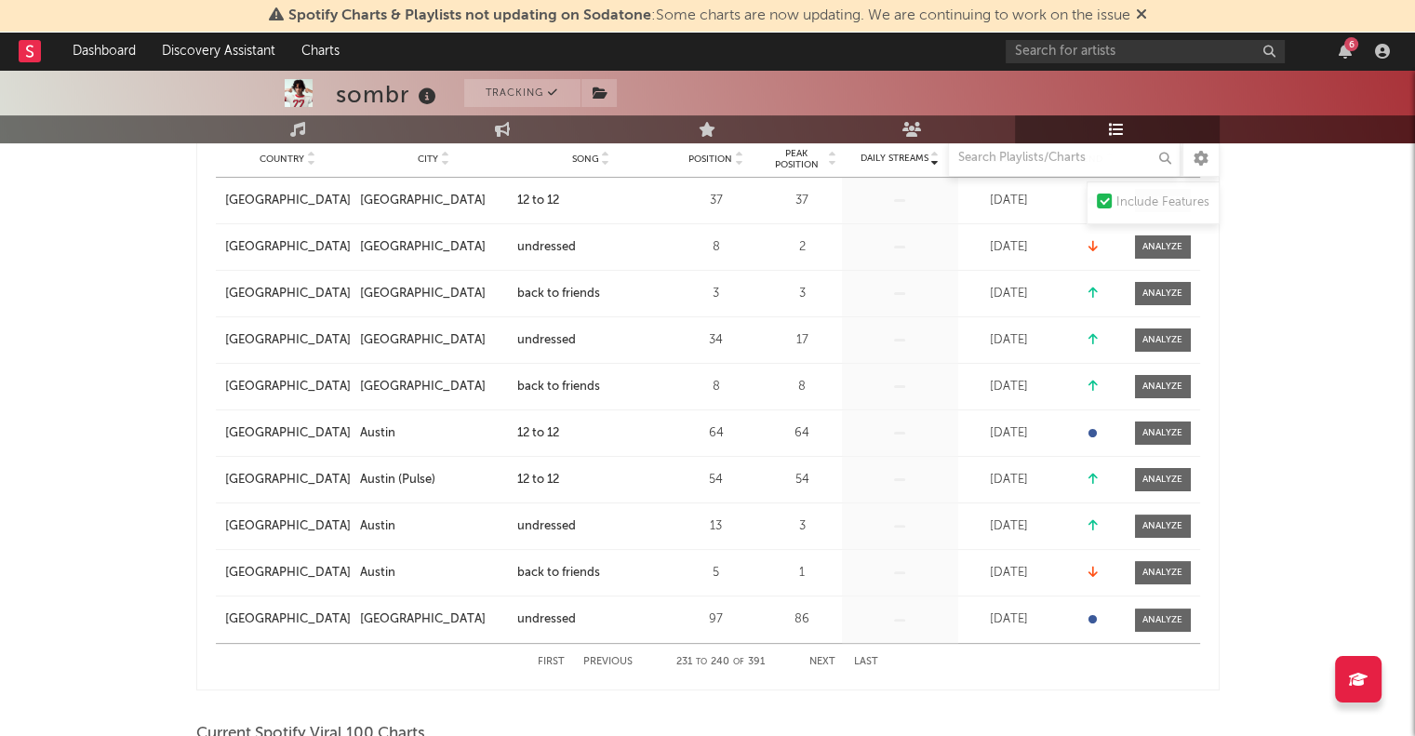
click at [819, 660] on button "Next" at bounding box center [822, 662] width 26 height 10
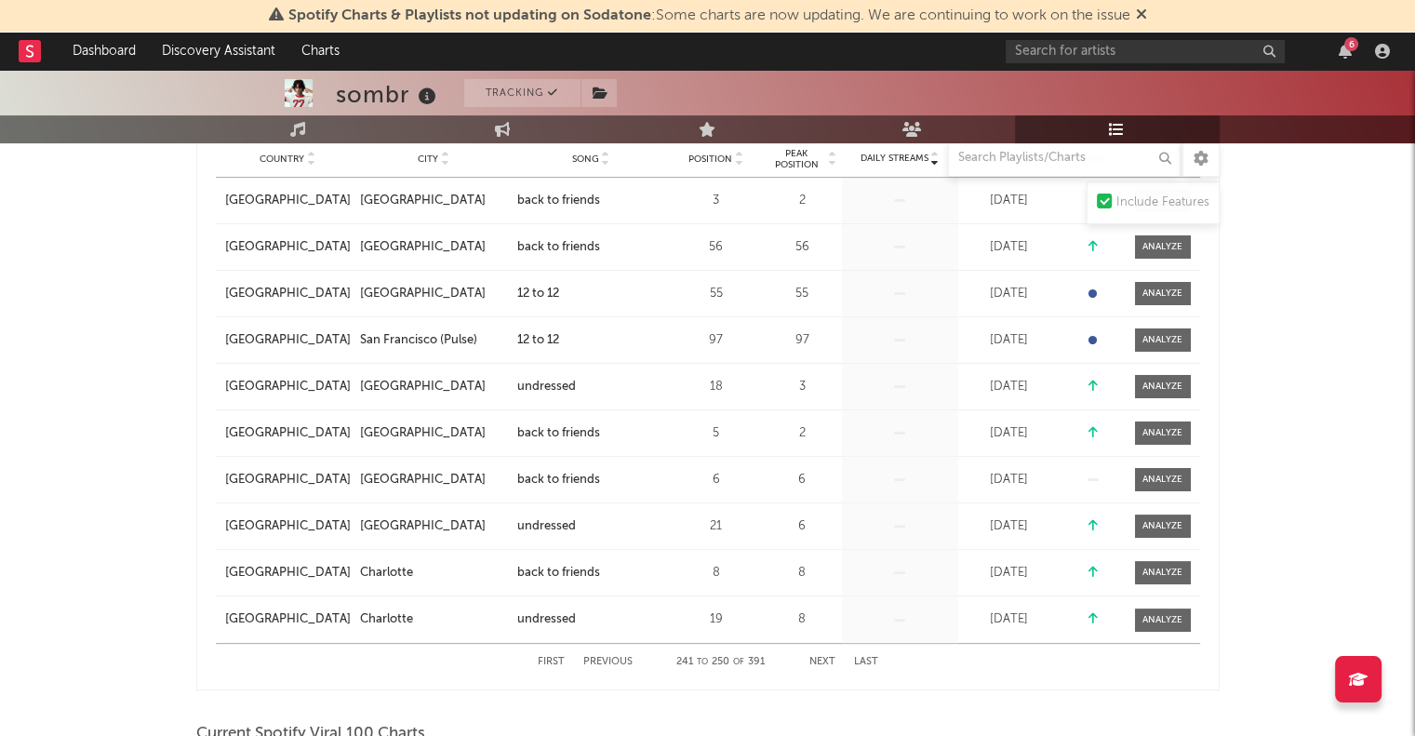
click at [819, 660] on button "Next" at bounding box center [822, 662] width 26 height 10
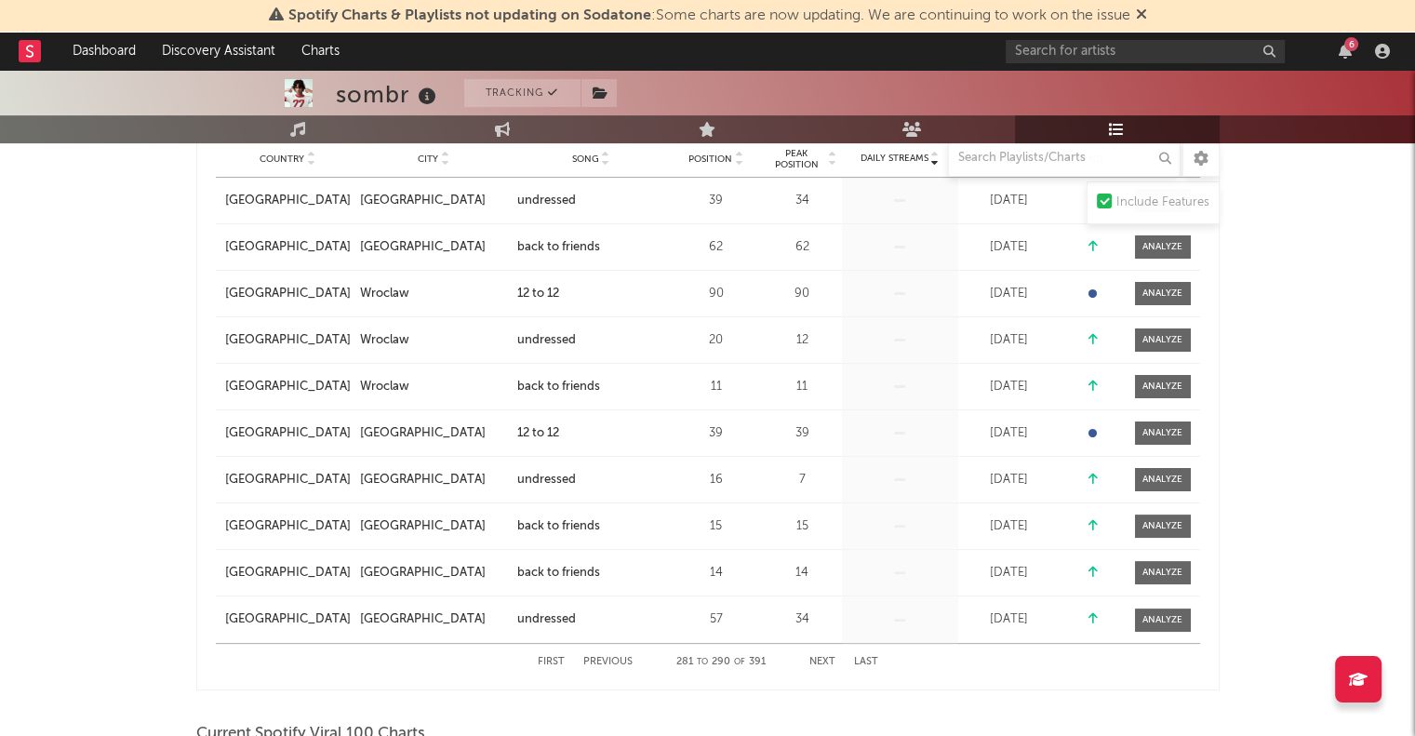
click at [819, 660] on button "Next" at bounding box center [822, 662] width 26 height 10
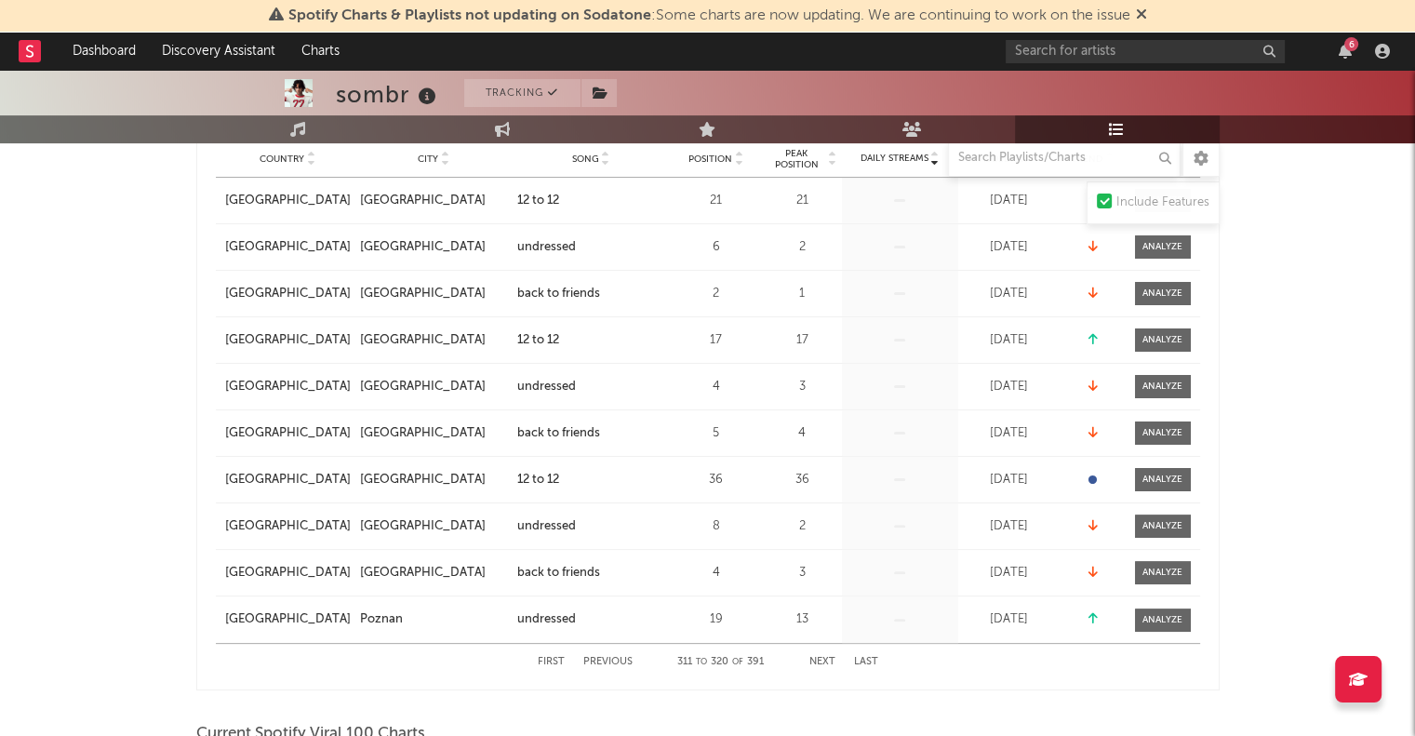
click at [819, 660] on button "Next" at bounding box center [822, 662] width 26 height 10
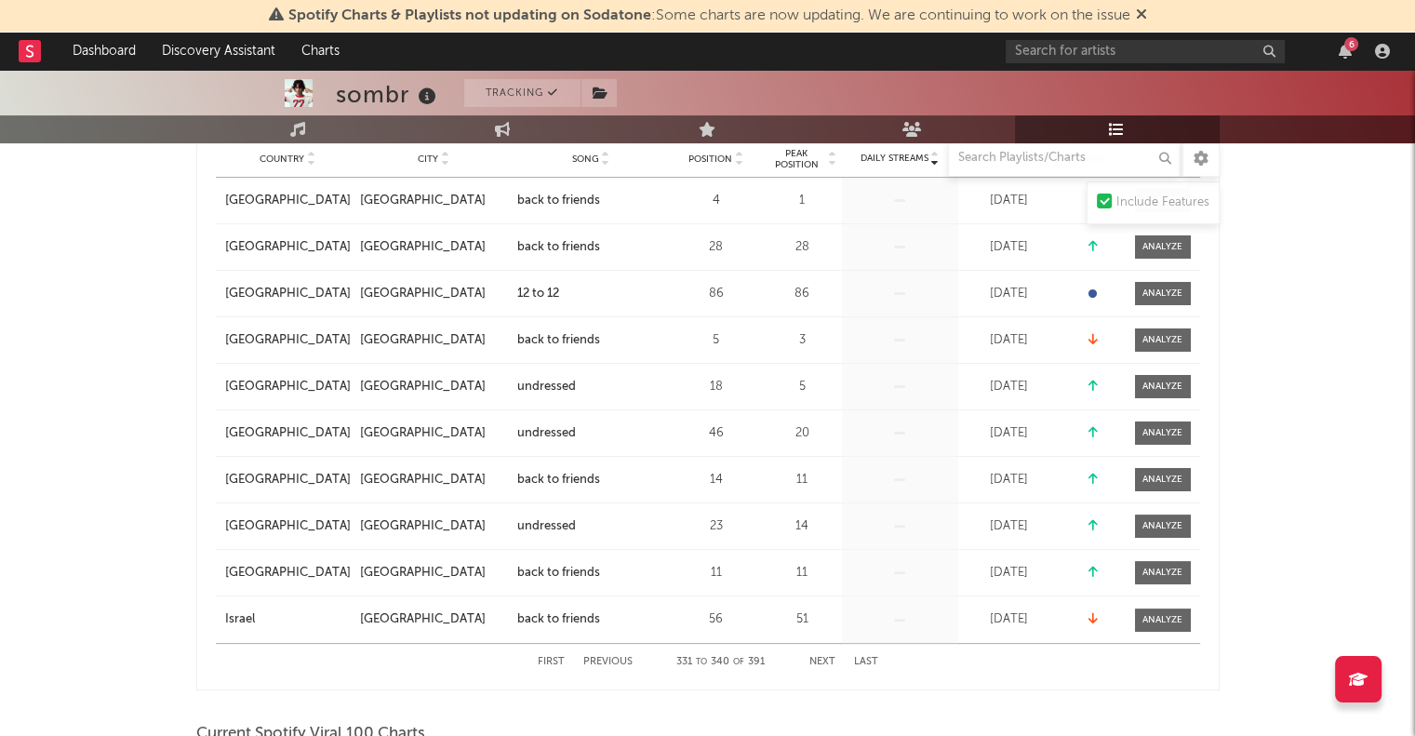
click at [819, 660] on button "Next" at bounding box center [822, 662] width 26 height 10
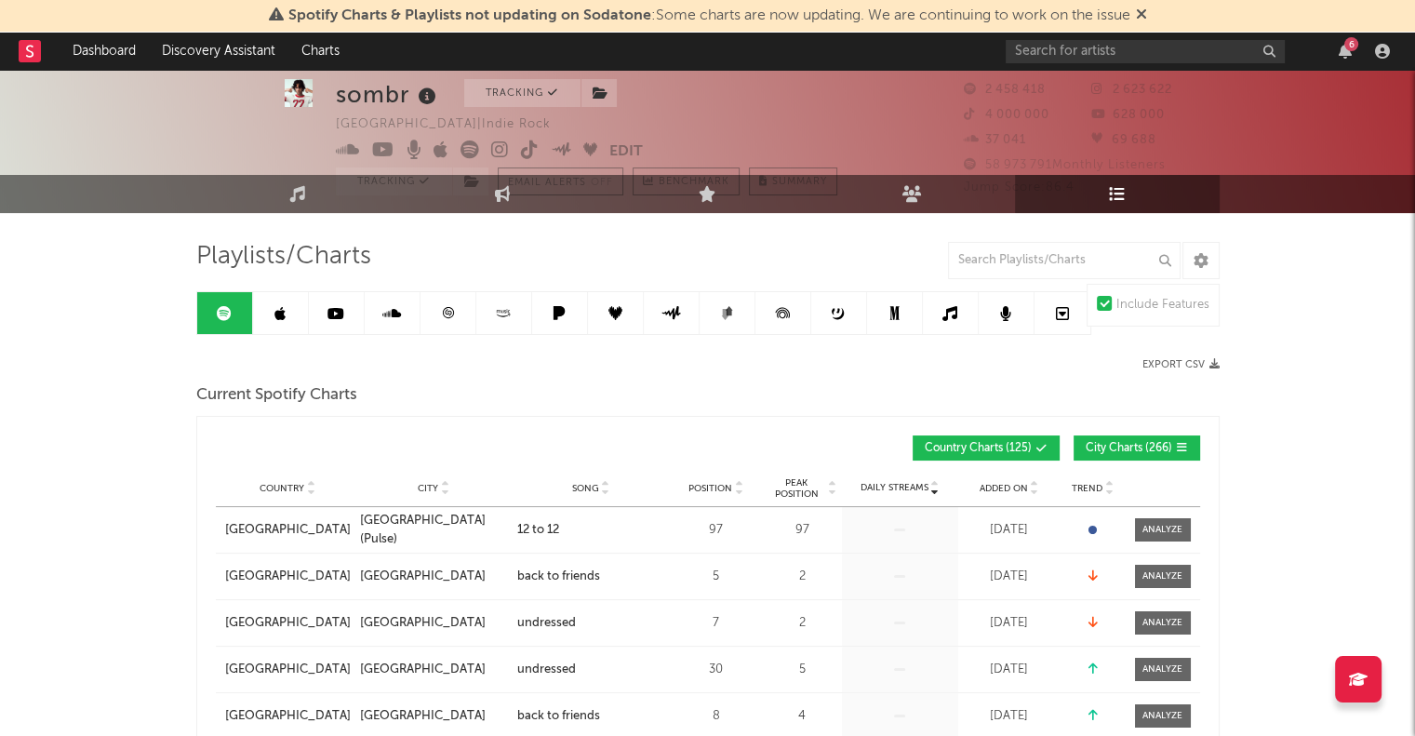
scroll to position [0, 0]
